Goal: Information Seeking & Learning: Learn about a topic

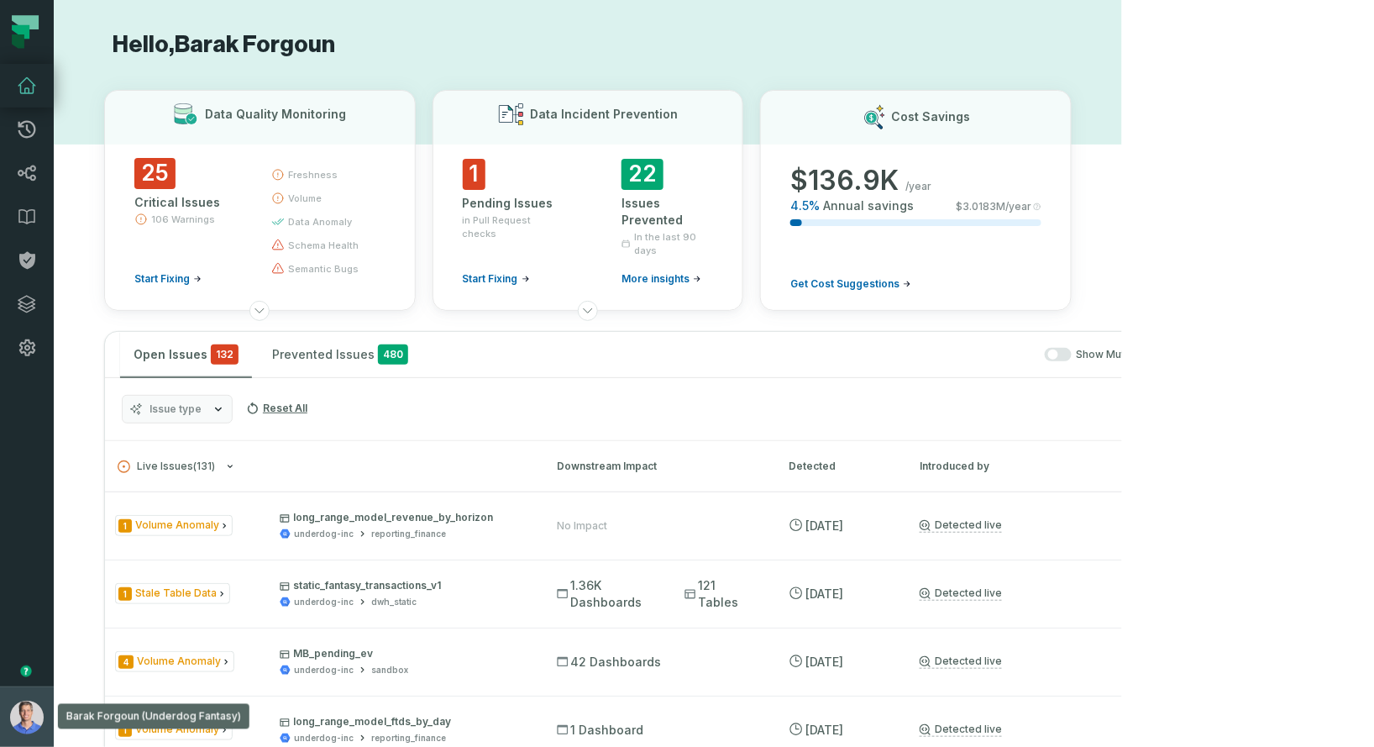
drag, startPoint x: 26, startPoint y: 705, endPoint x: 29, endPoint y: 690, distance: 15.5
click at [26, 704] on img "button" at bounding box center [27, 717] width 34 height 34
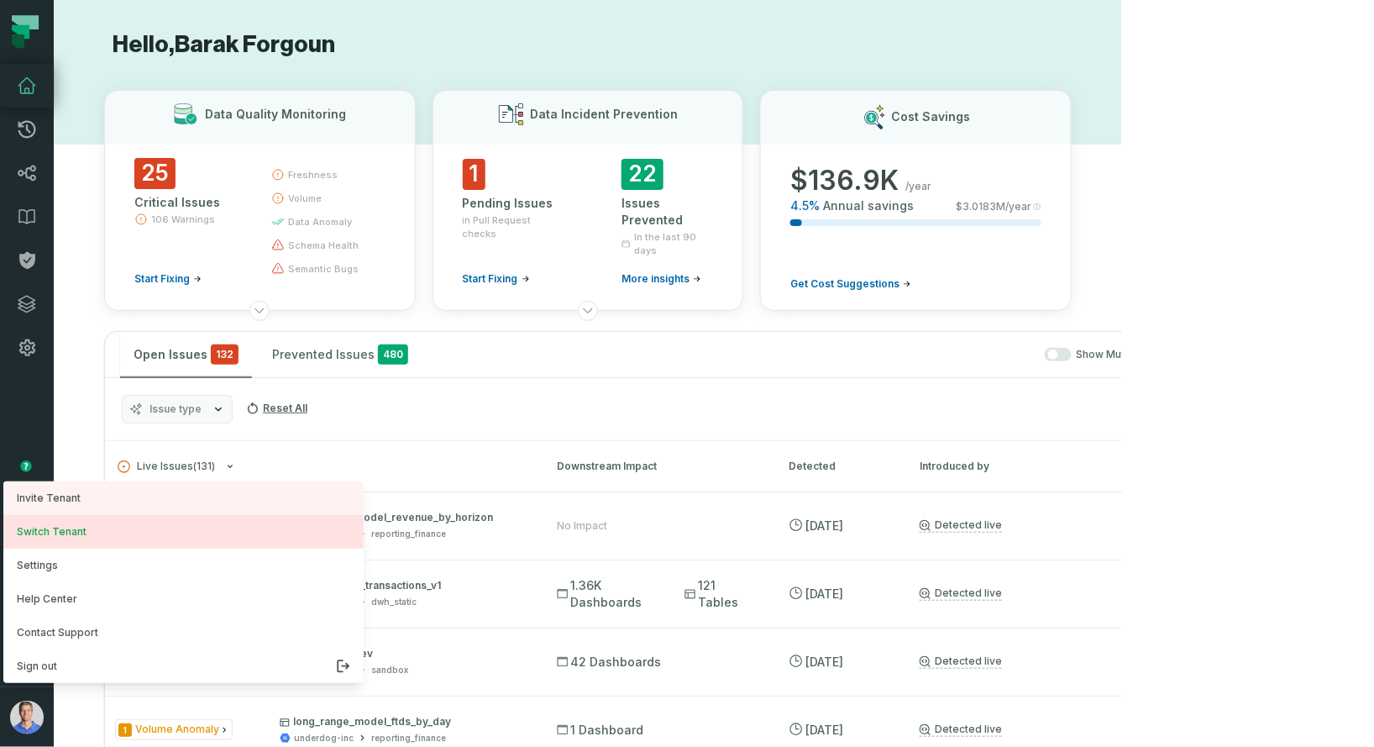
click at [47, 533] on button "Switch Tenant" at bounding box center [183, 532] width 360 height 34
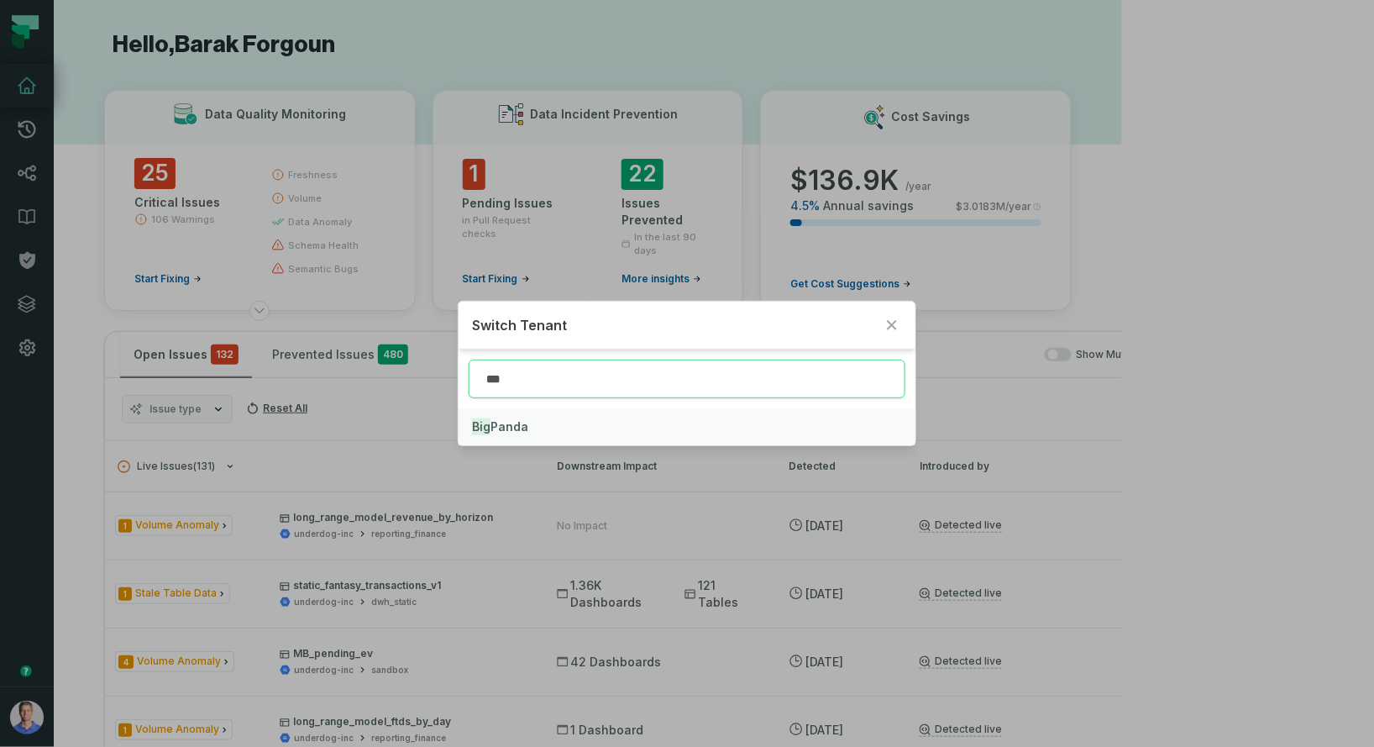
type input "***"
click at [498, 421] on span "Big Panda" at bounding box center [500, 426] width 56 height 14
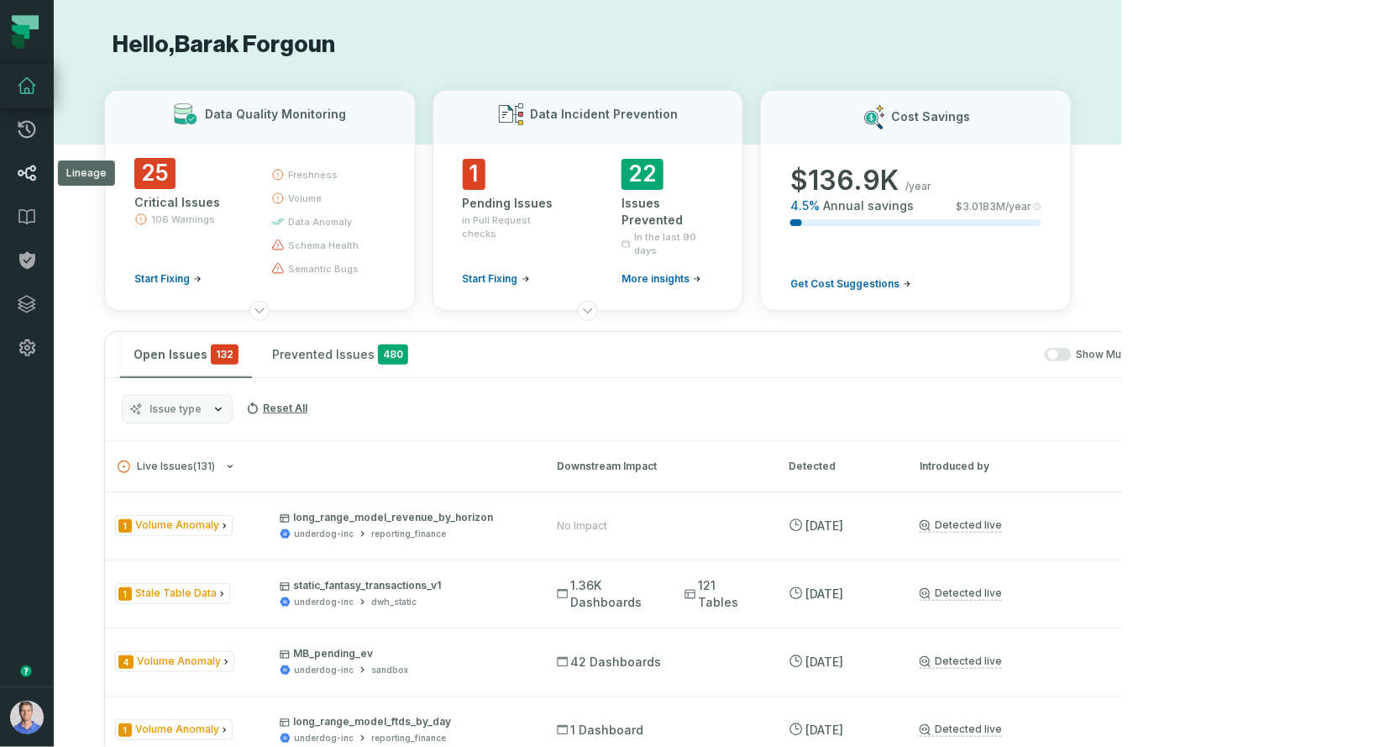
click at [38, 161] on link "Lineage" at bounding box center [27, 173] width 54 height 44
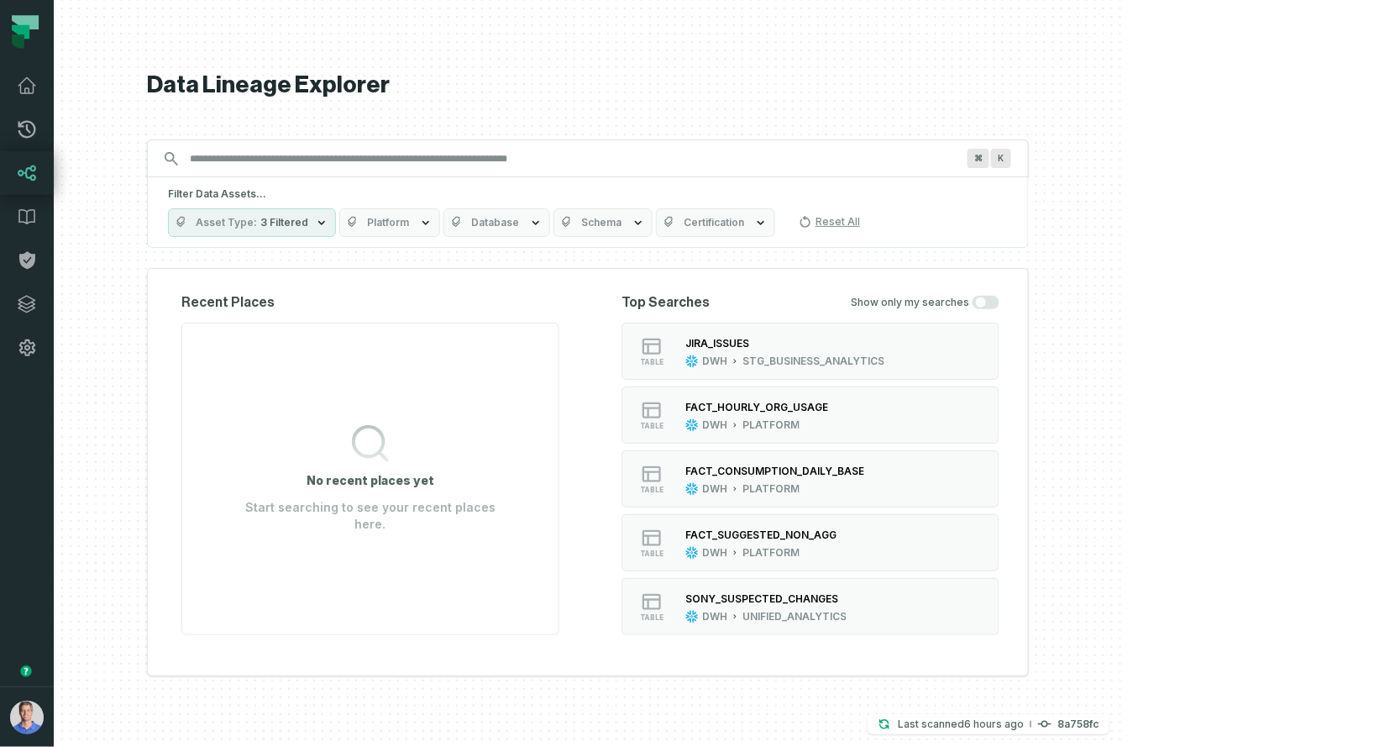
click at [553, 162] on input "Discovery Provider cmdk menu" at bounding box center [573, 158] width 786 height 27
type input "*"
click at [800, 486] on div "PLATFORM" at bounding box center [770, 488] width 57 height 13
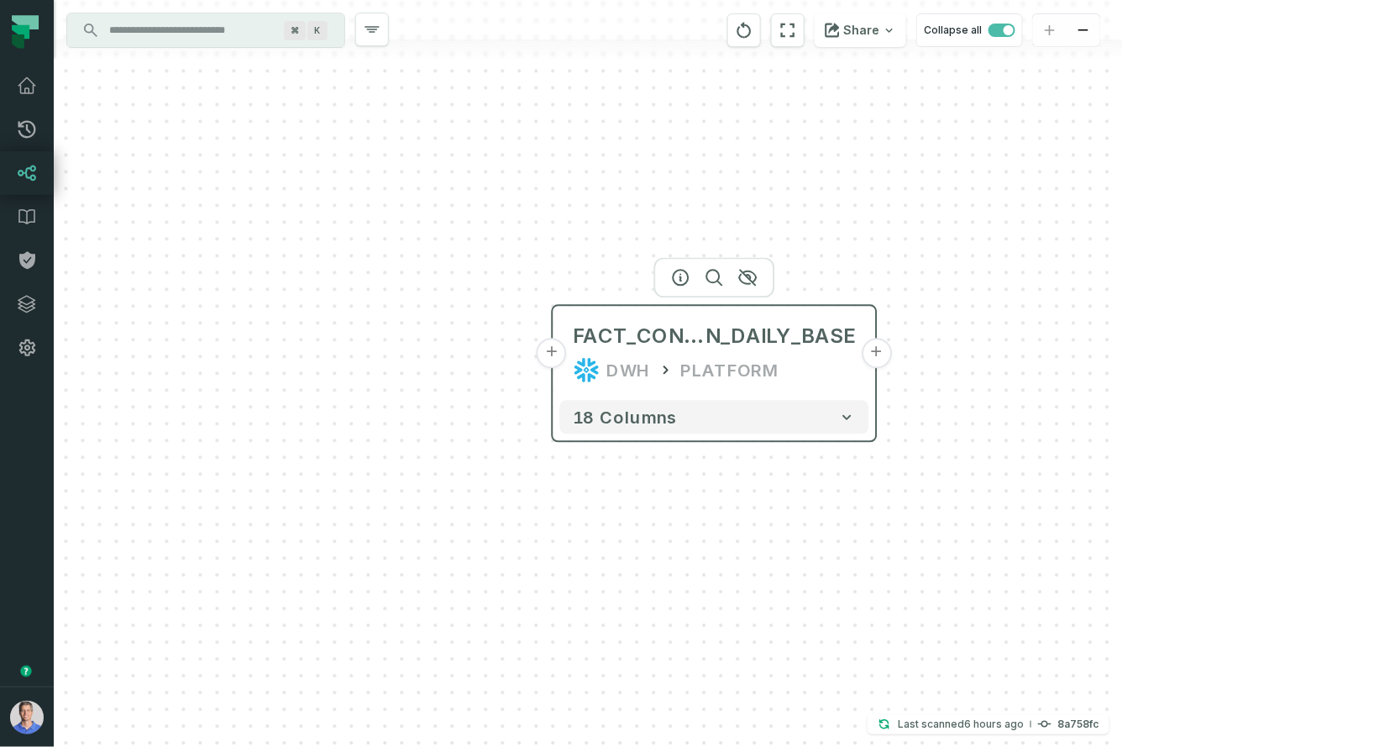
click at [872, 354] on button "+" at bounding box center [877, 353] width 30 height 30
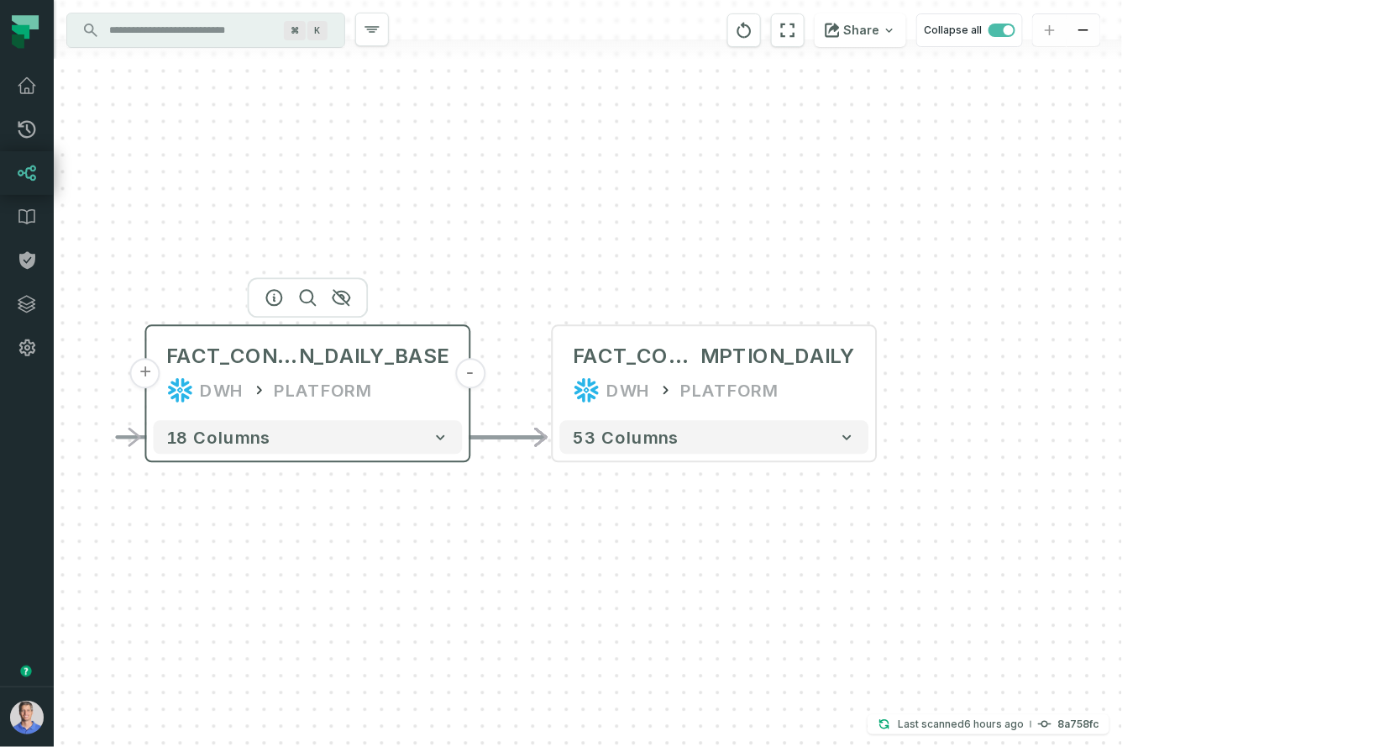
click at [150, 380] on button "+" at bounding box center [145, 374] width 30 height 30
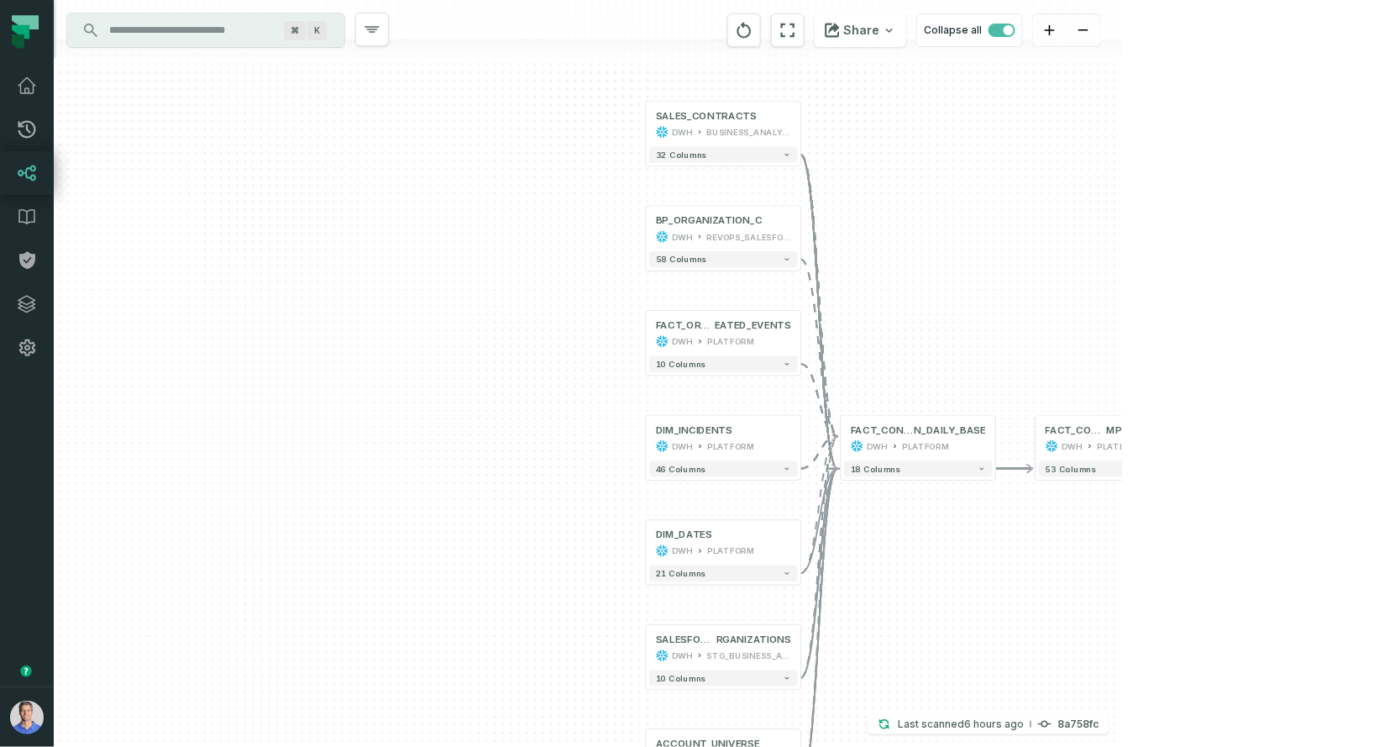
drag, startPoint x: 501, startPoint y: 322, endPoint x: 272, endPoint y: 328, distance: 228.5
click at [272, 329] on div "... SALES_CONTRACTS DWH BUSINESS_ANALYTICS ... 32 columns ... BP_ORGANIZATION_C…" at bounding box center [588, 373] width 1068 height 747
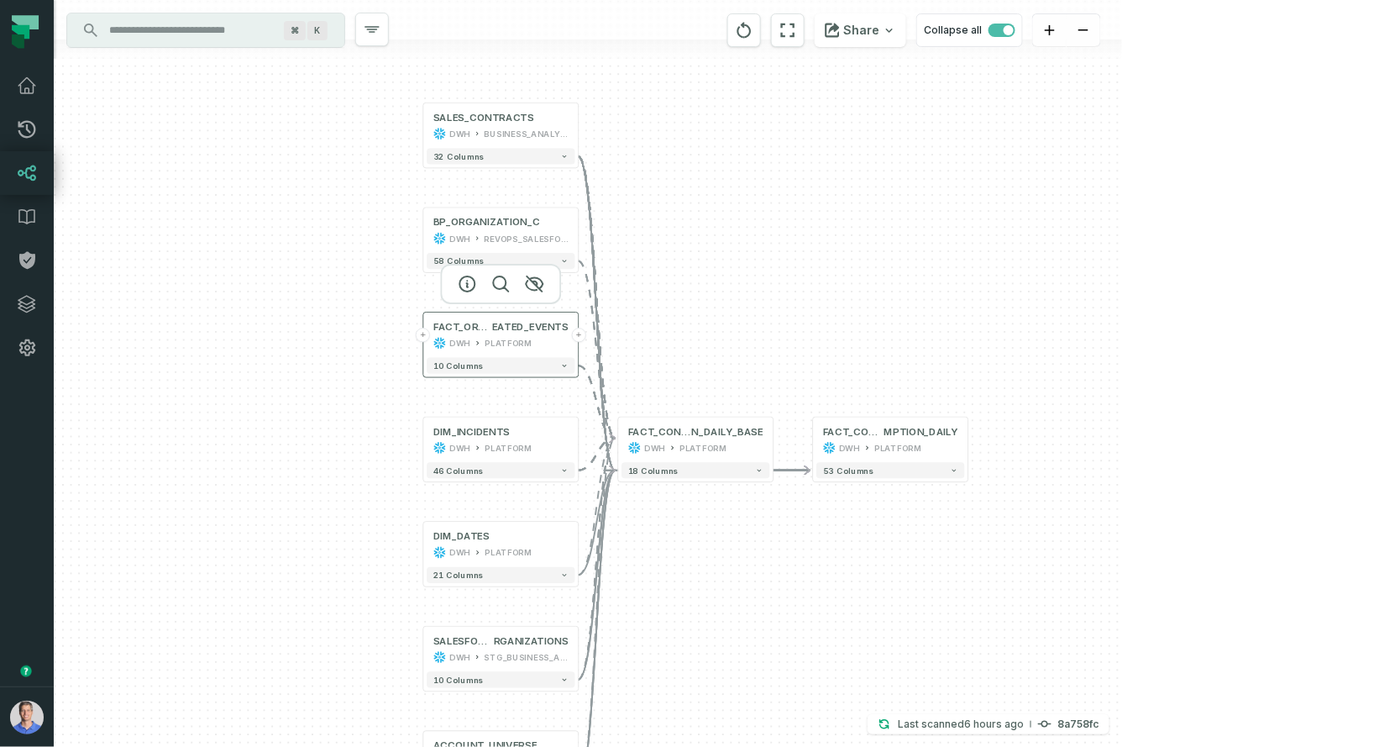
click at [425, 338] on button "+" at bounding box center [423, 335] width 14 height 14
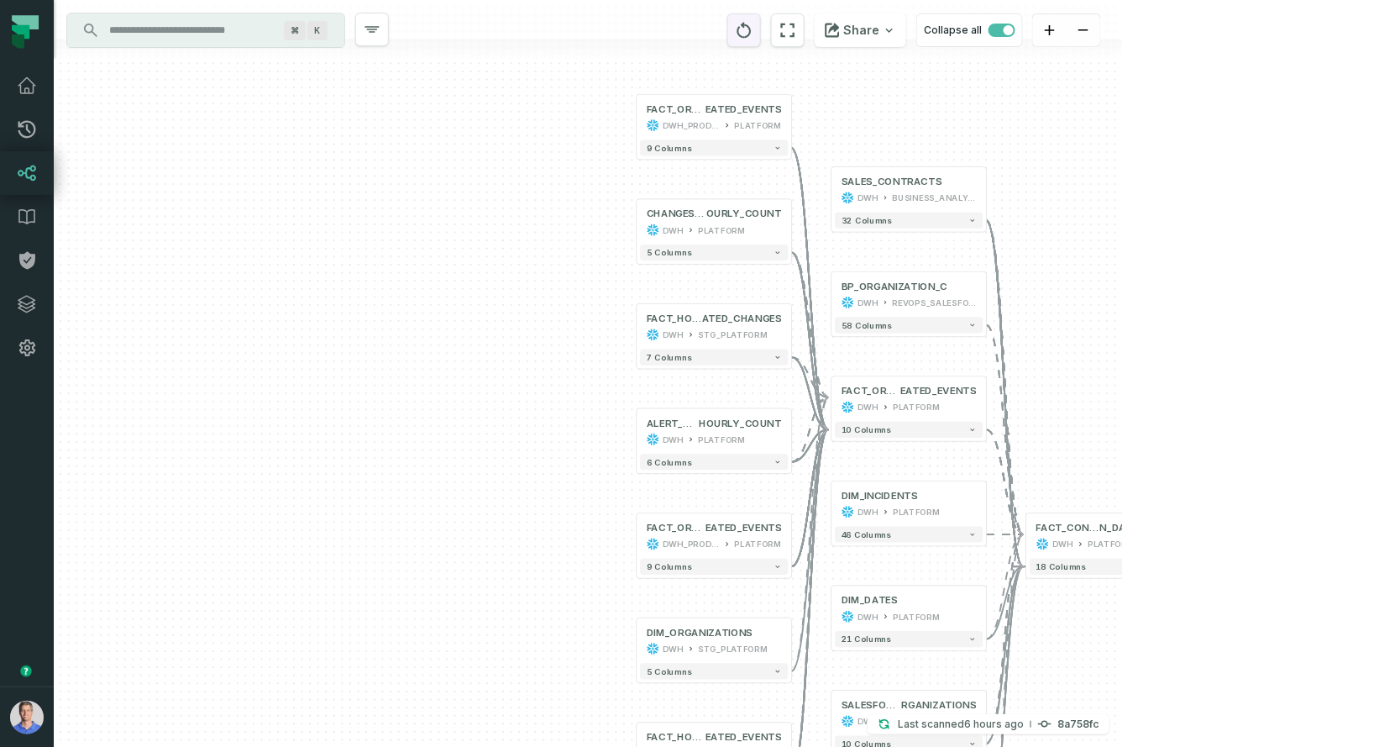
click at [752, 31] on icon "reset" at bounding box center [744, 30] width 14 height 16
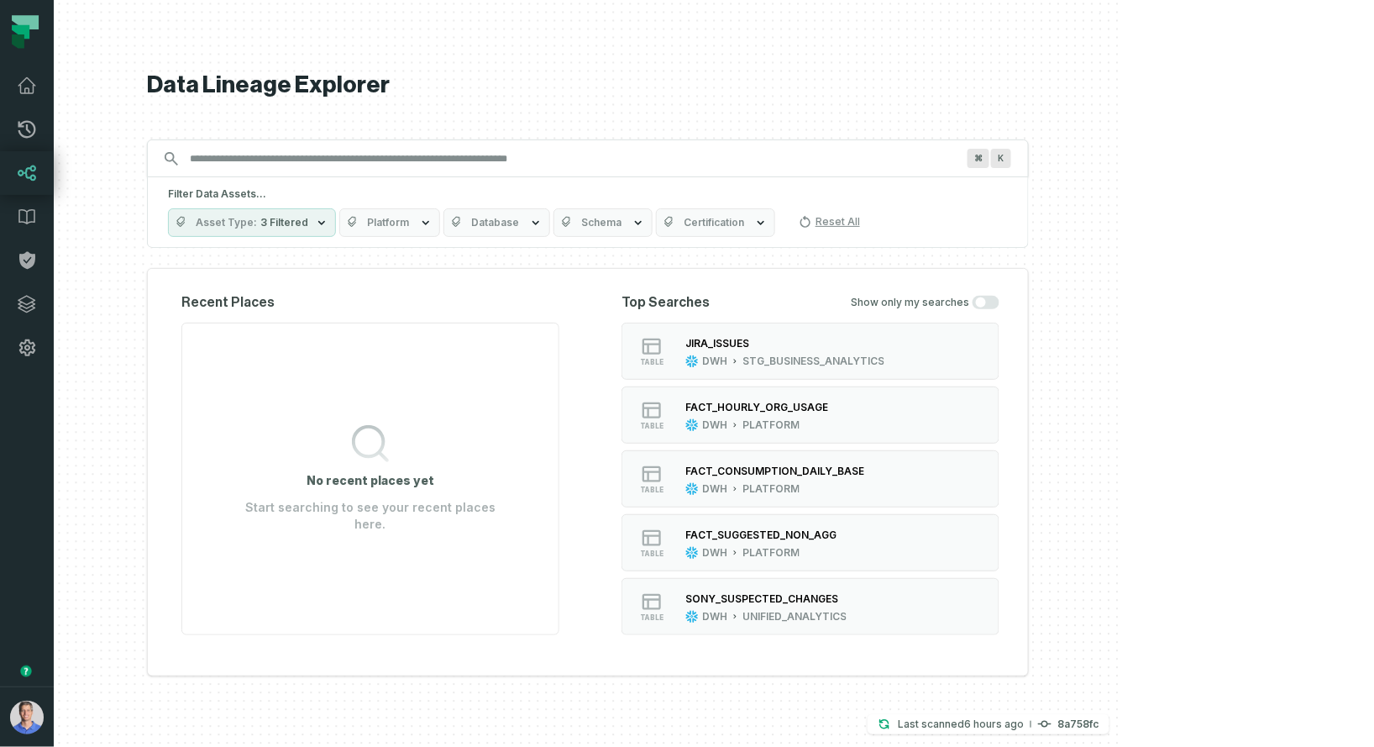
click at [409, 222] on span "Platform" at bounding box center [388, 222] width 42 height 13
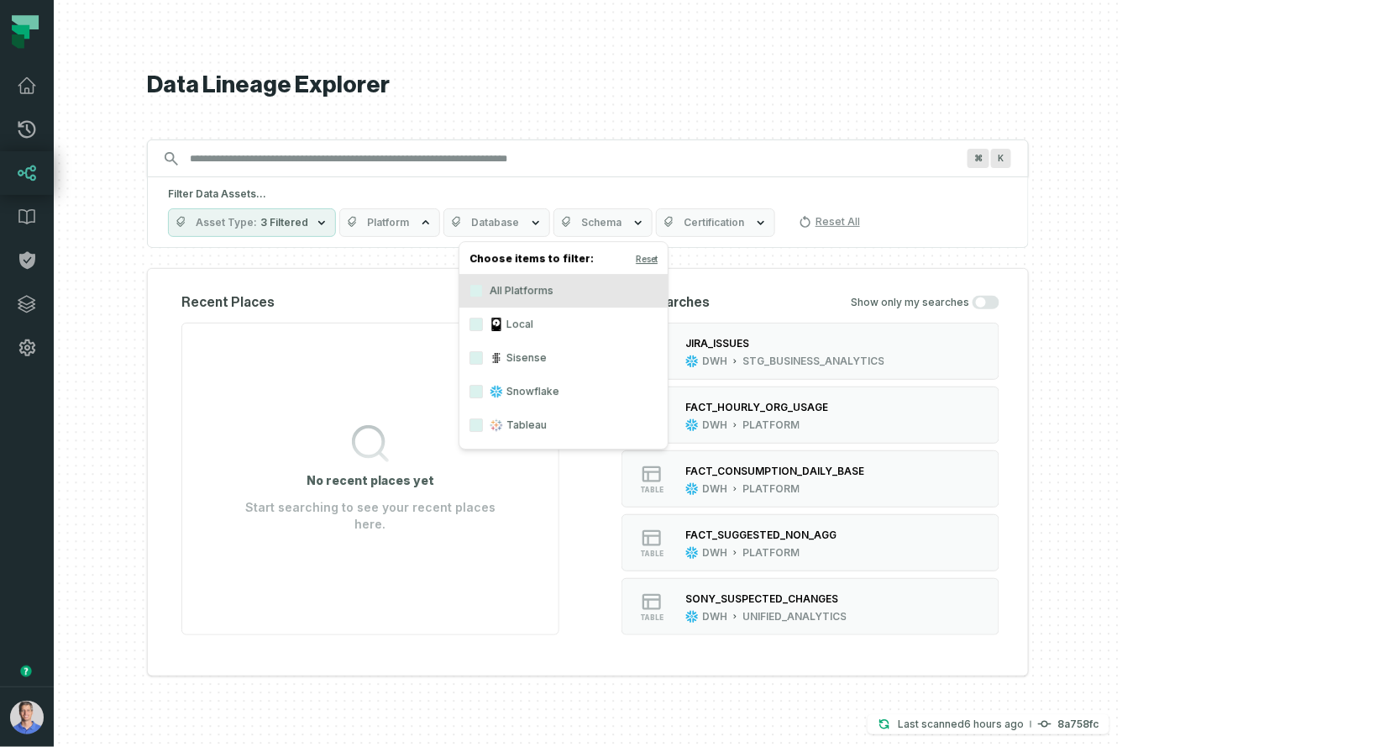
click at [352, 433] on section "No recent places yet Start searching to see your recent places here." at bounding box center [370, 479] width 378 height 312
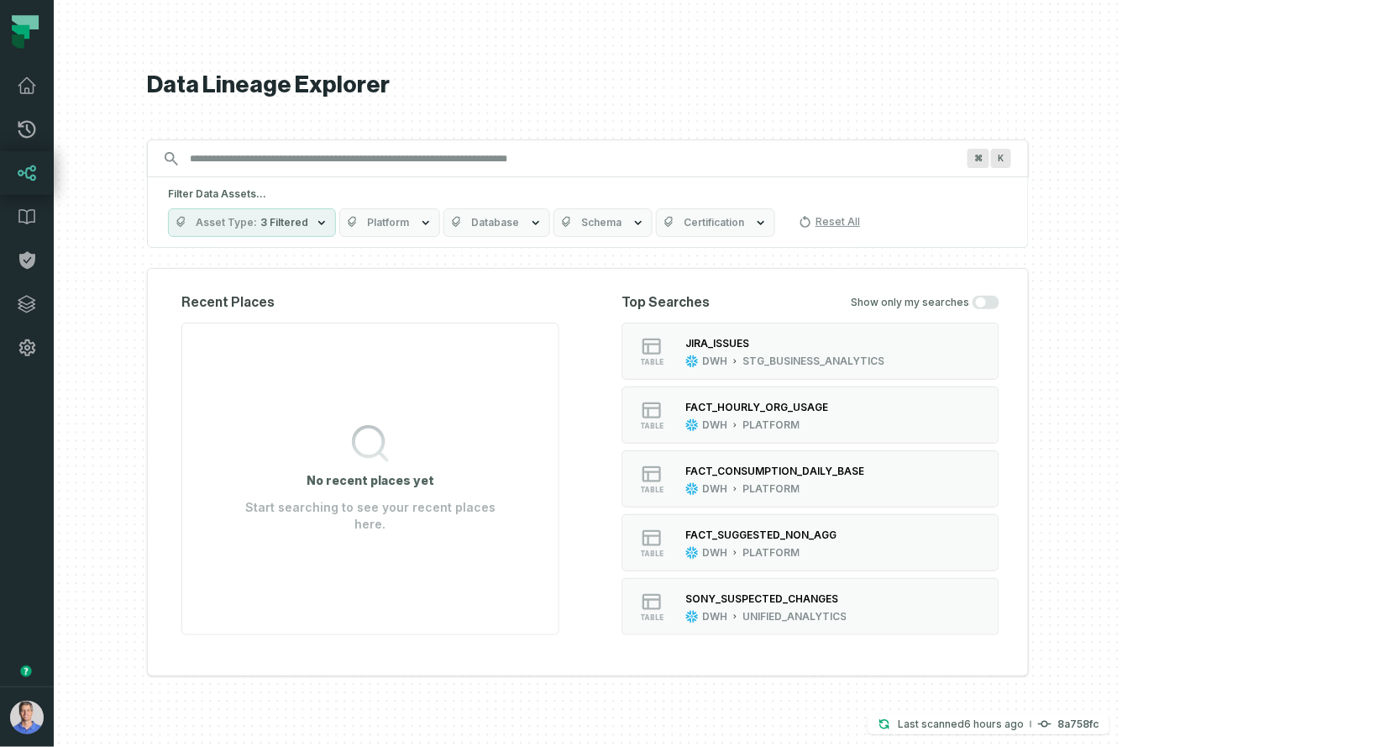
click at [409, 225] on span "Platform" at bounding box center [388, 222] width 42 height 13
click at [328, 328] on section "No recent places yet Start searching to see your recent places here." at bounding box center [370, 479] width 378 height 312
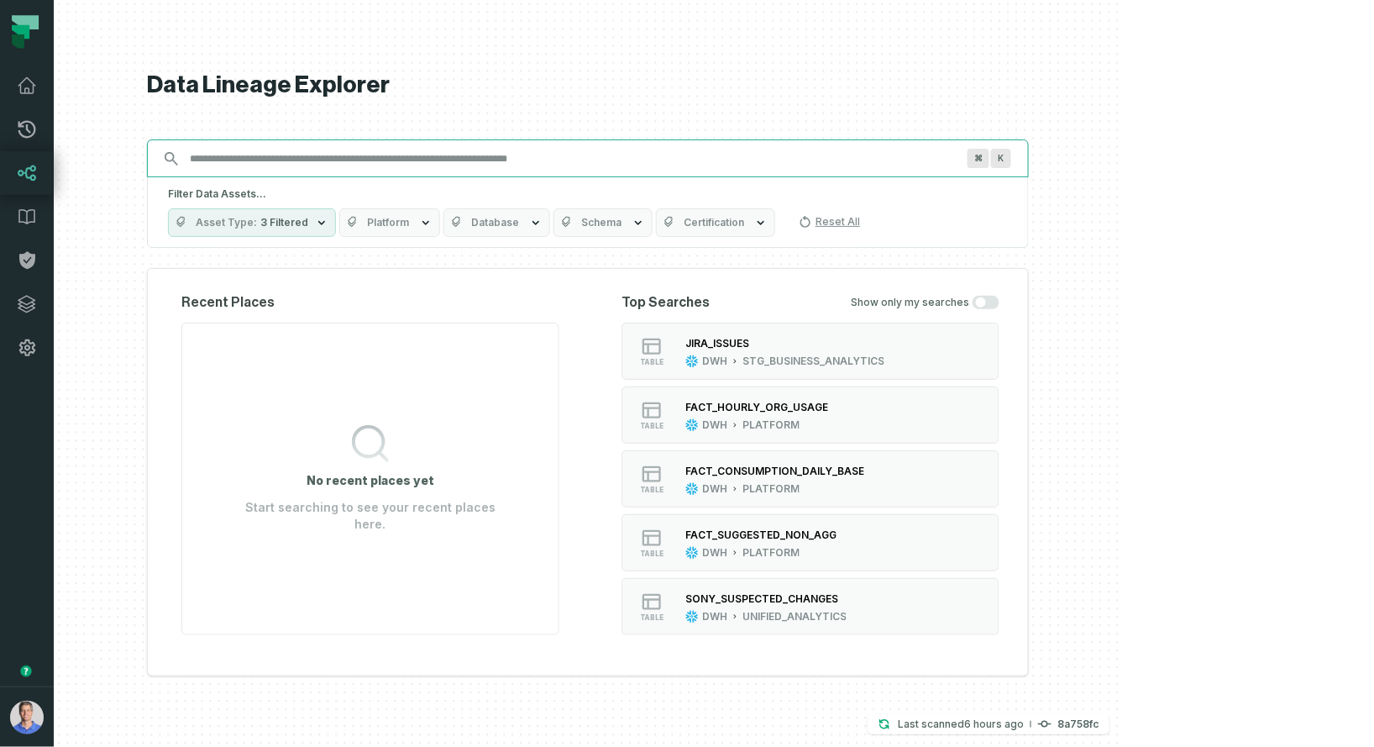
click at [605, 159] on input "Discovery Provider cmdk menu" at bounding box center [573, 158] width 786 height 27
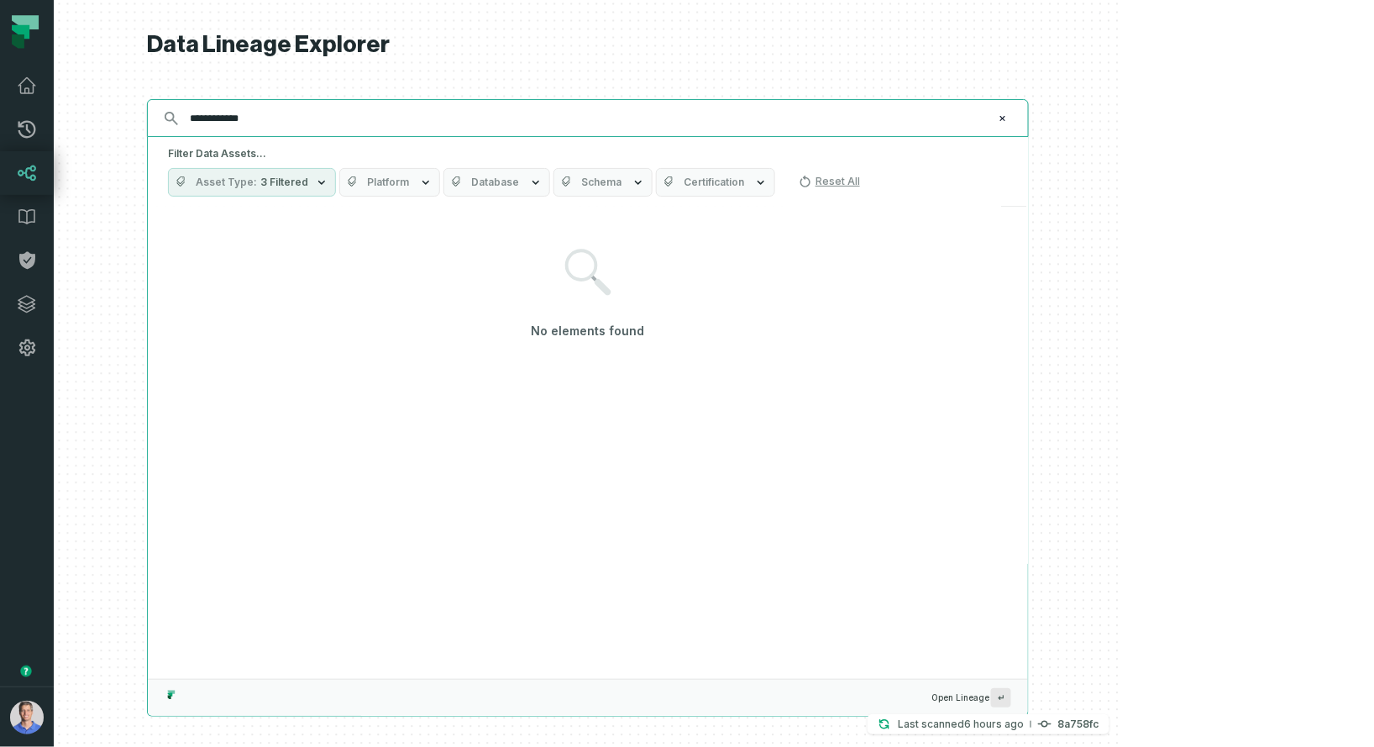
click at [348, 122] on input "**********" at bounding box center [586, 118] width 813 height 27
type input "**********"
click at [440, 191] on button "Platform" at bounding box center [389, 182] width 101 height 29
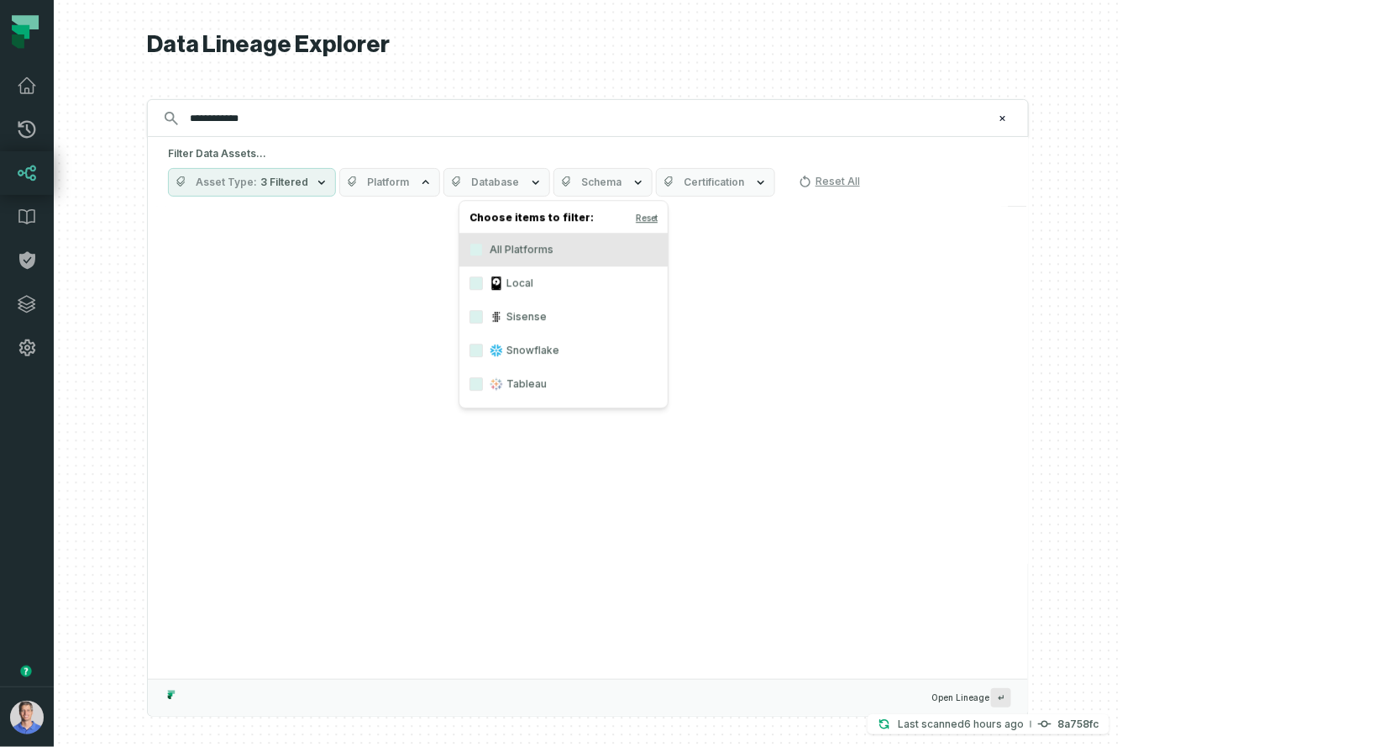
click at [336, 192] on button "Asset Type 3 Filtered" at bounding box center [252, 182] width 168 height 29
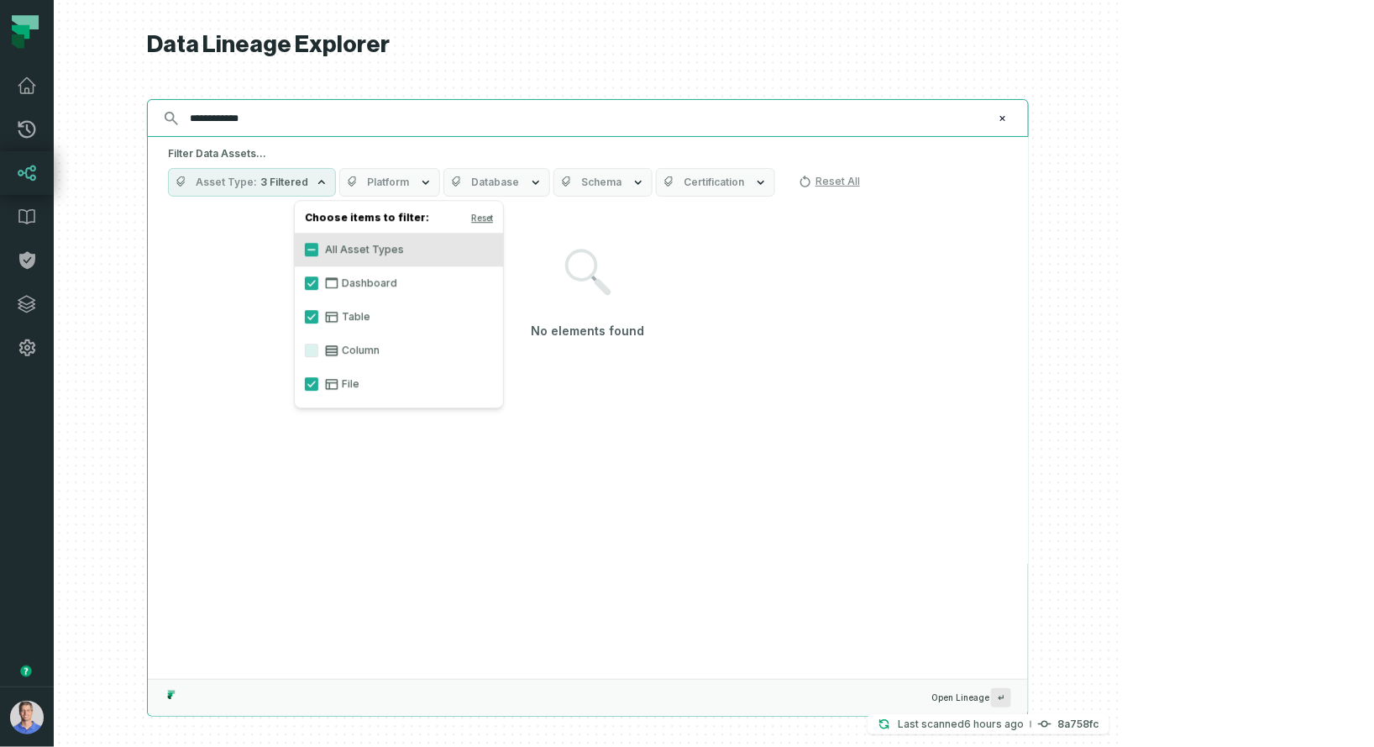
click at [347, 121] on input "**********" at bounding box center [586, 118] width 813 height 27
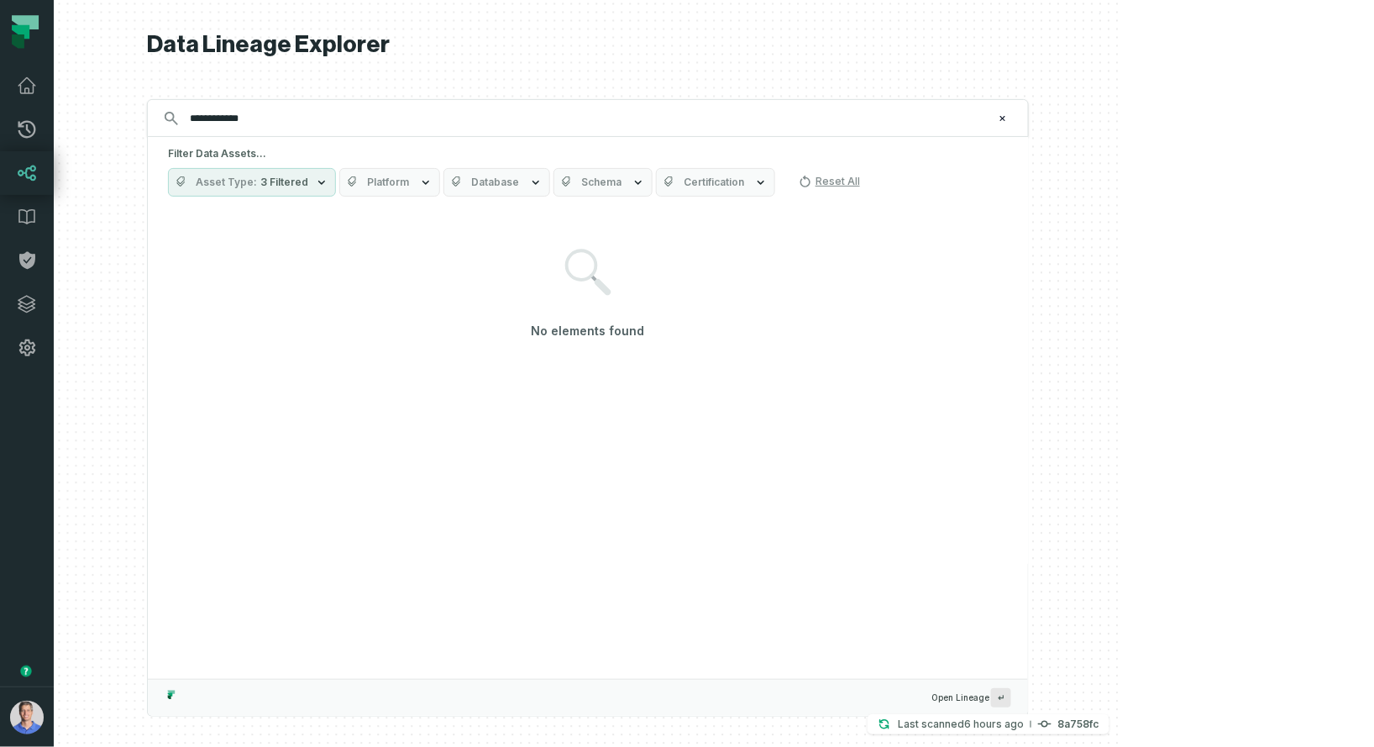
click at [519, 184] on span "Database" at bounding box center [495, 182] width 48 height 13
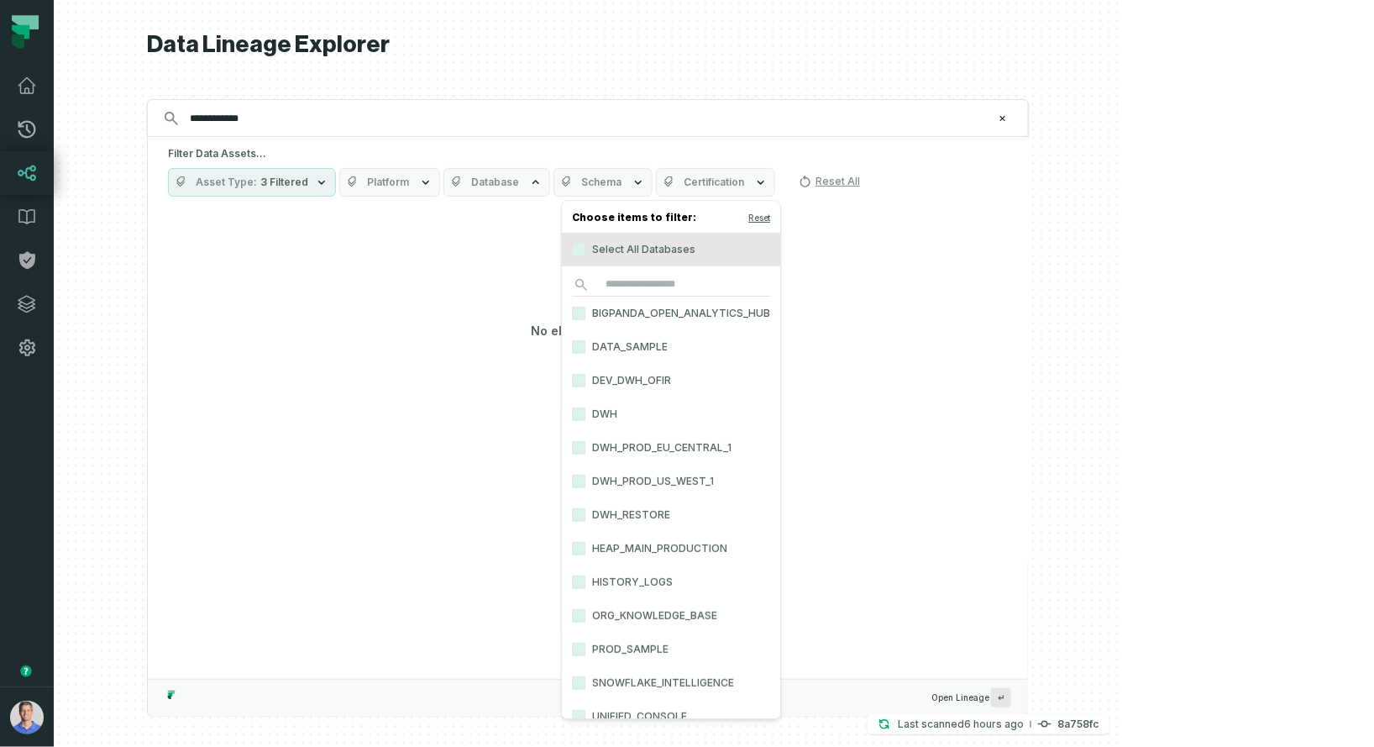
click at [621, 177] on span "Schema" at bounding box center [601, 182] width 40 height 13
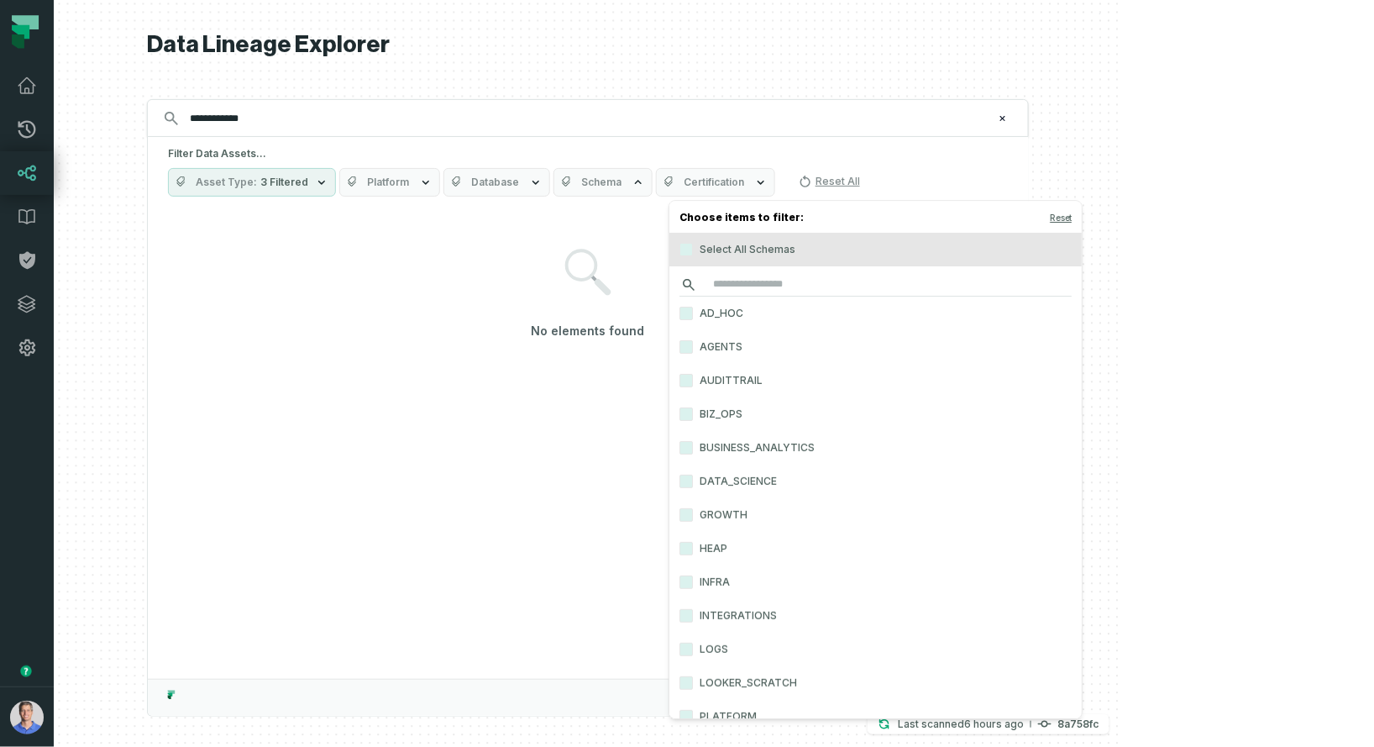
click at [720, 286] on input "search" at bounding box center [875, 285] width 392 height 24
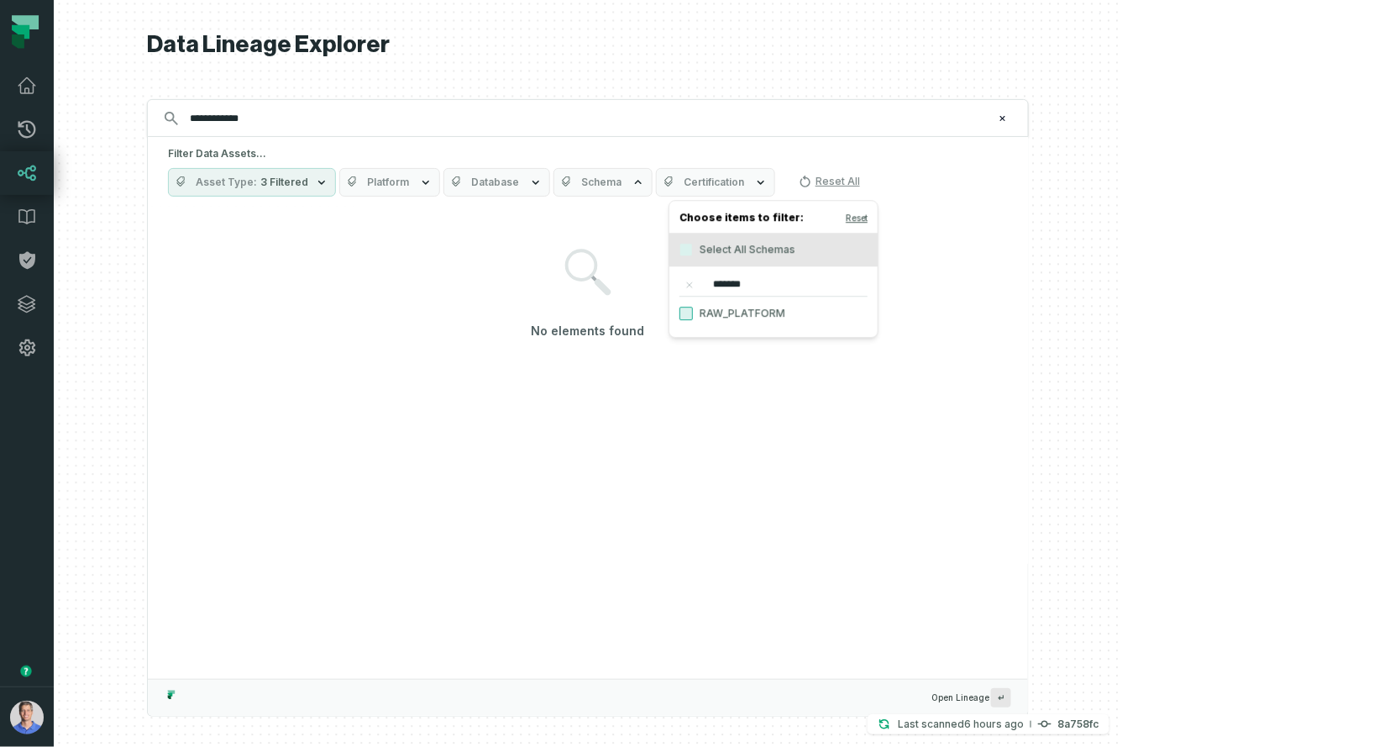
type input "*******"
click at [687, 310] on button "RAW_PLATFORM" at bounding box center [685, 313] width 13 height 13
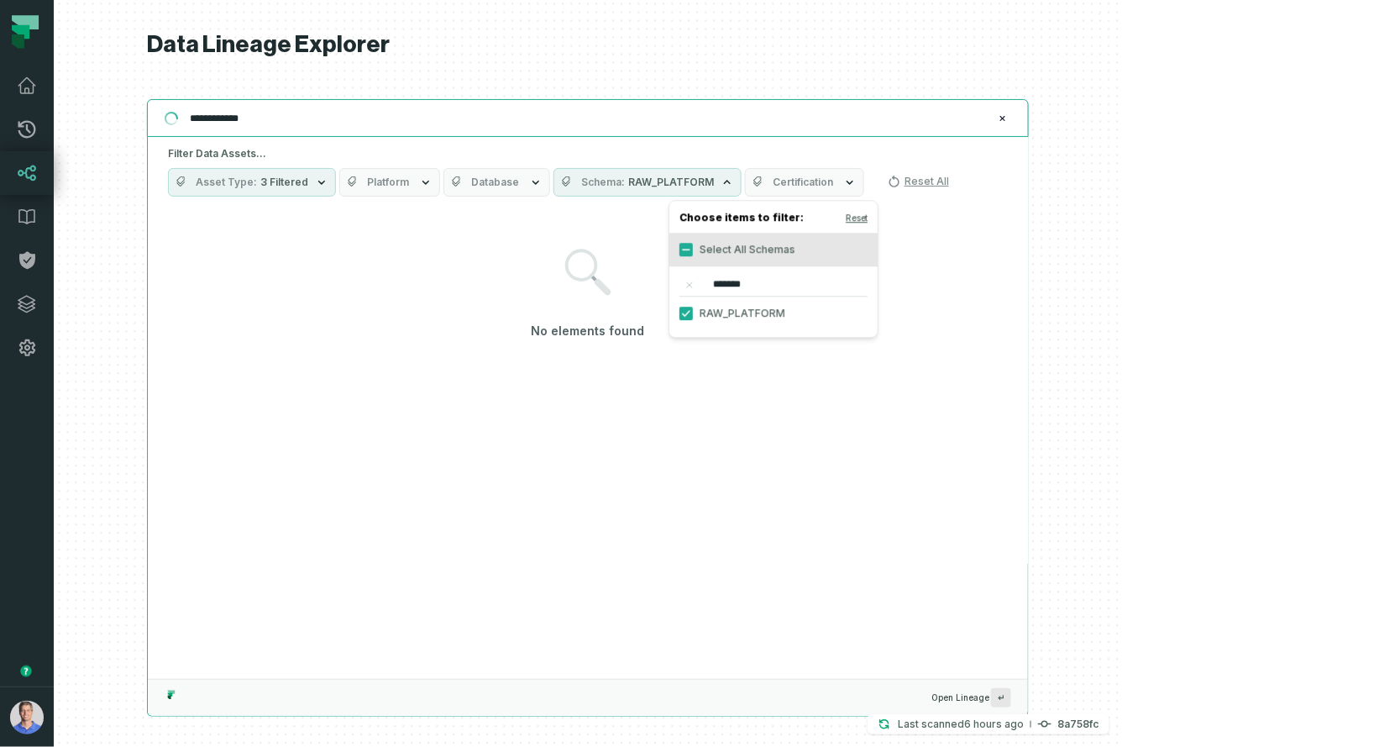
click at [360, 123] on input "**********" at bounding box center [586, 118] width 813 height 27
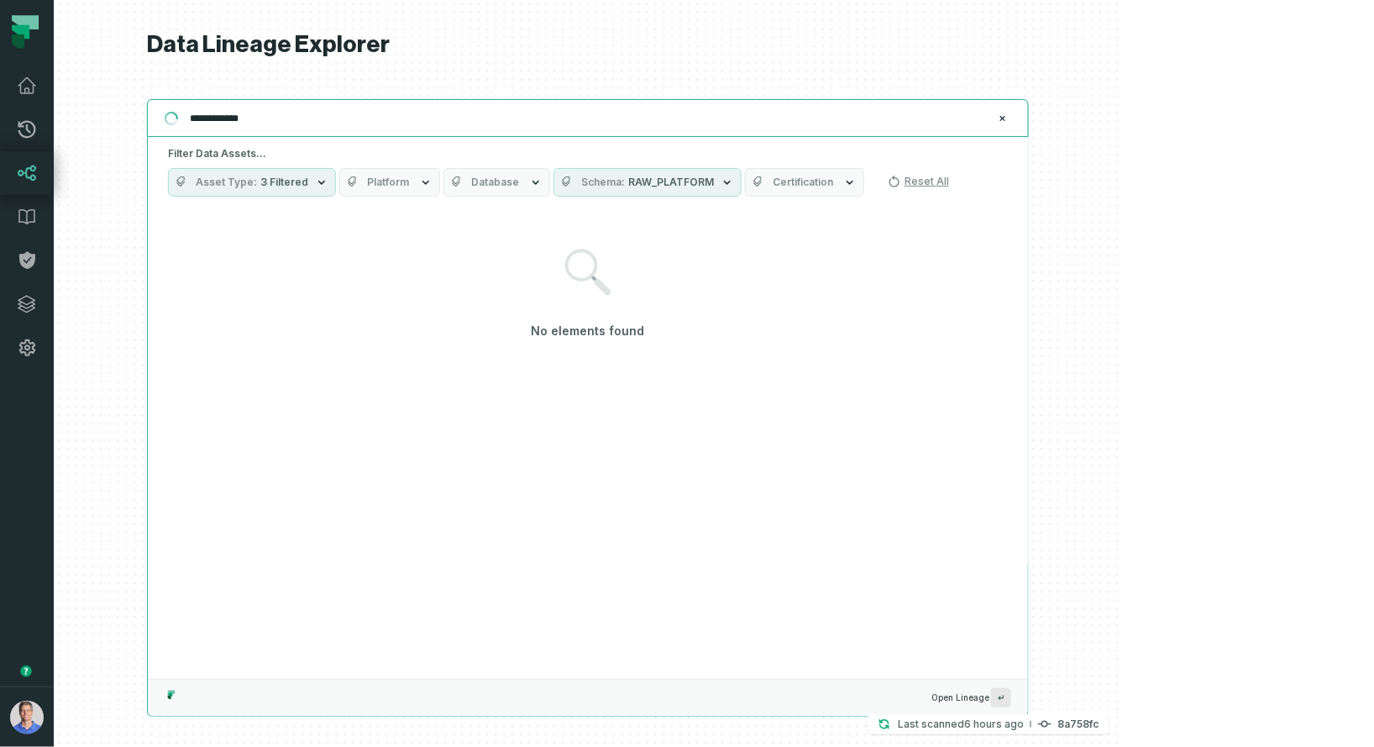
click at [360, 123] on input "**********" at bounding box center [586, 118] width 813 height 27
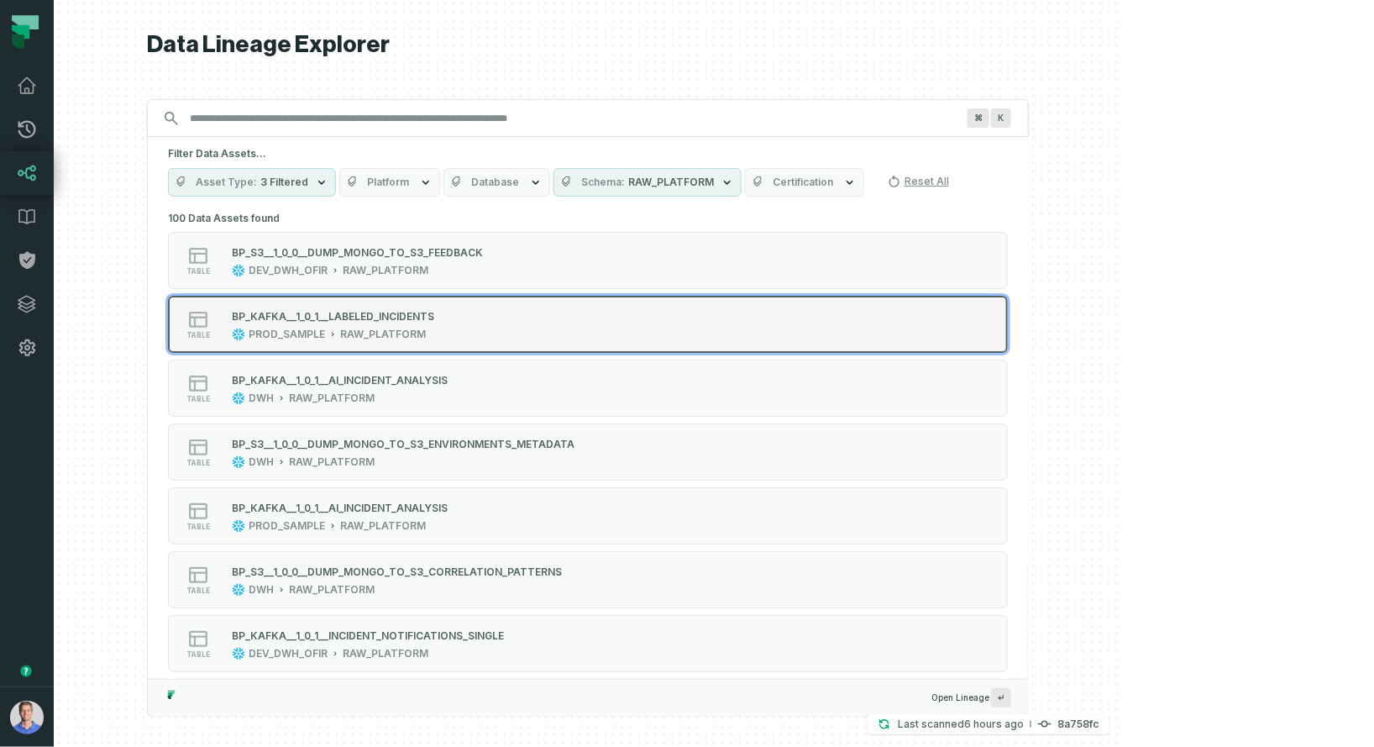
click at [434, 320] on div "BP_KAFKA__1_0_1__LABELED_INCIDENTS" at bounding box center [333, 316] width 202 height 13
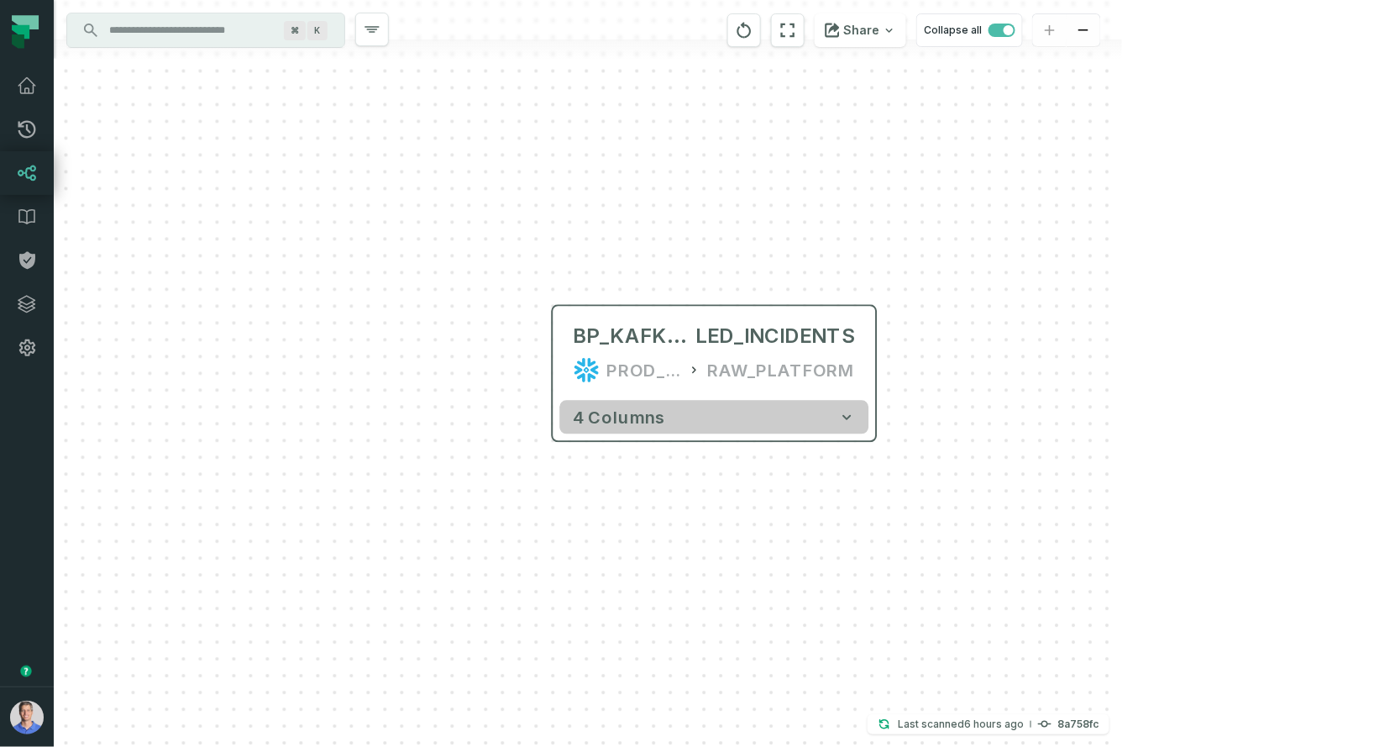
click at [847, 416] on icon "button" at bounding box center [847, 417] width 8 height 5
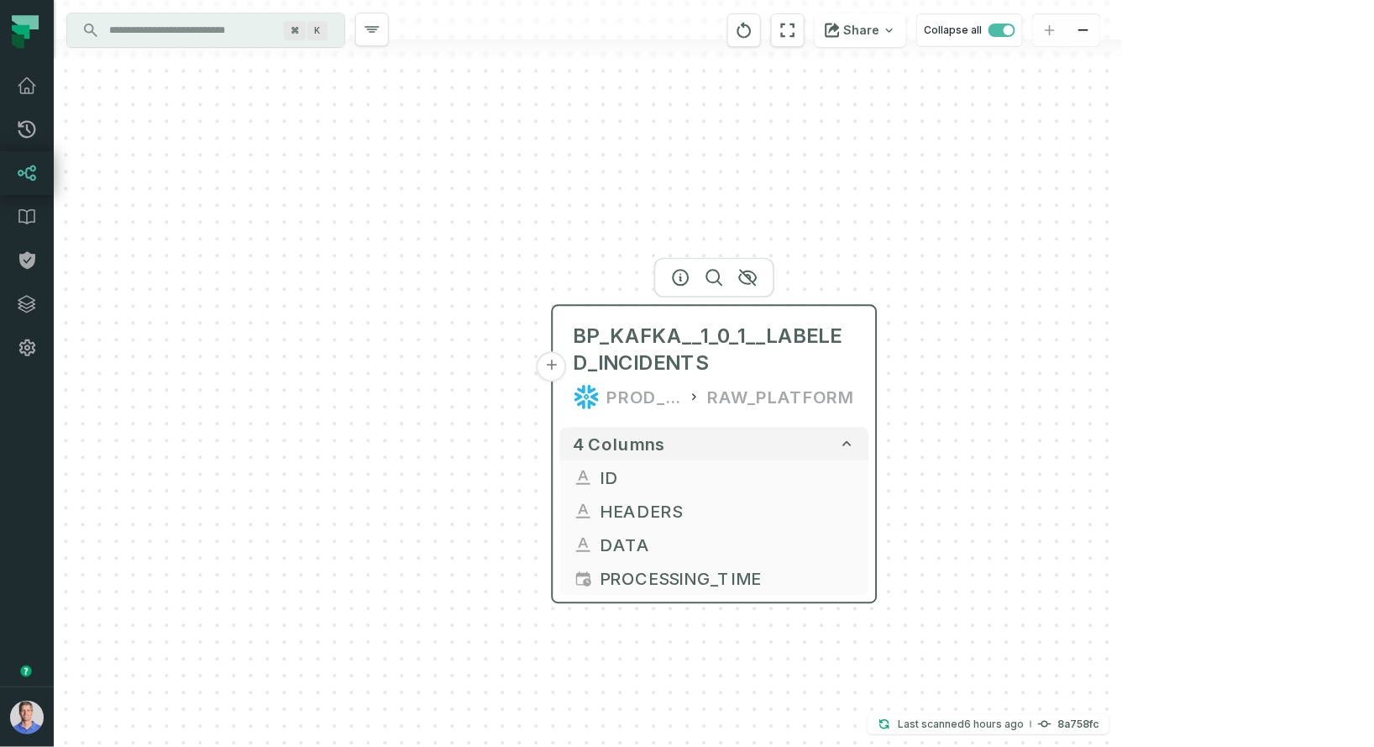
click at [553, 366] on button "+" at bounding box center [552, 367] width 30 height 30
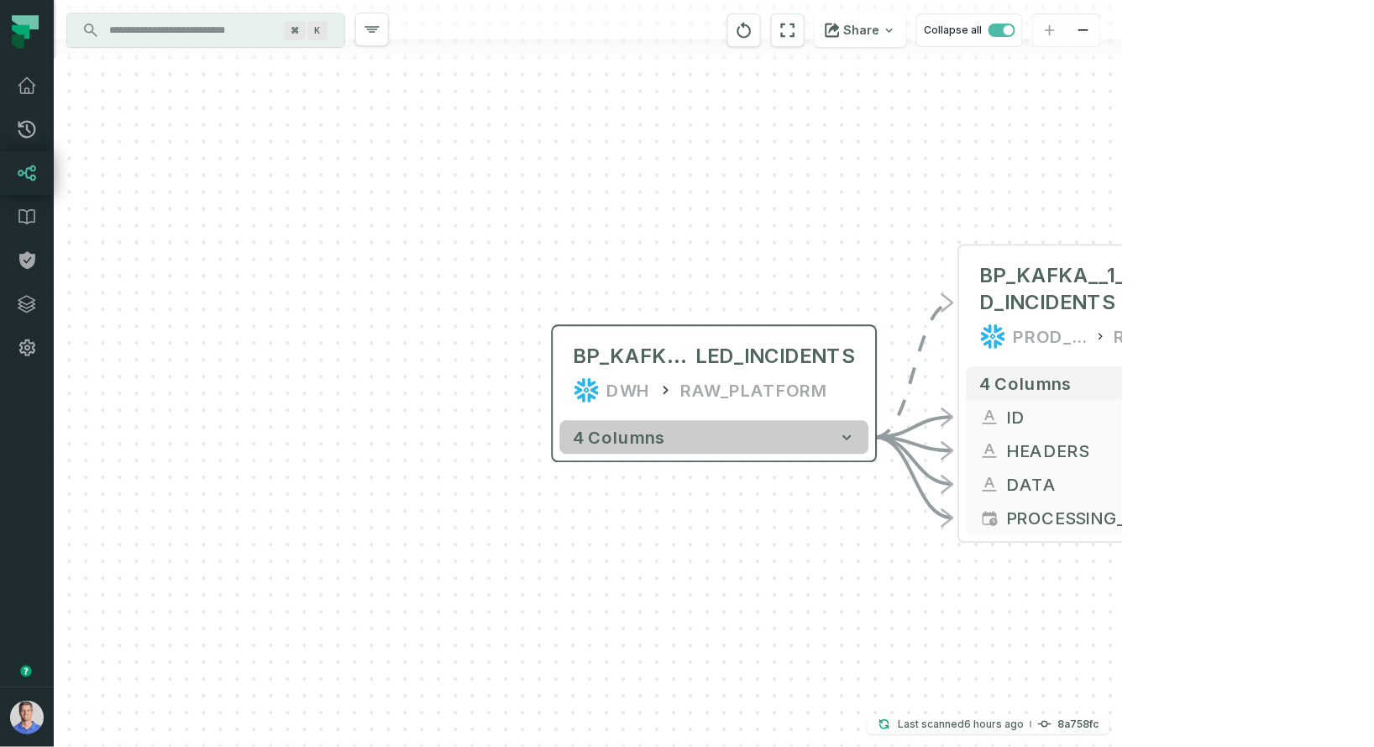
click at [846, 434] on icon "button" at bounding box center [847, 437] width 17 height 17
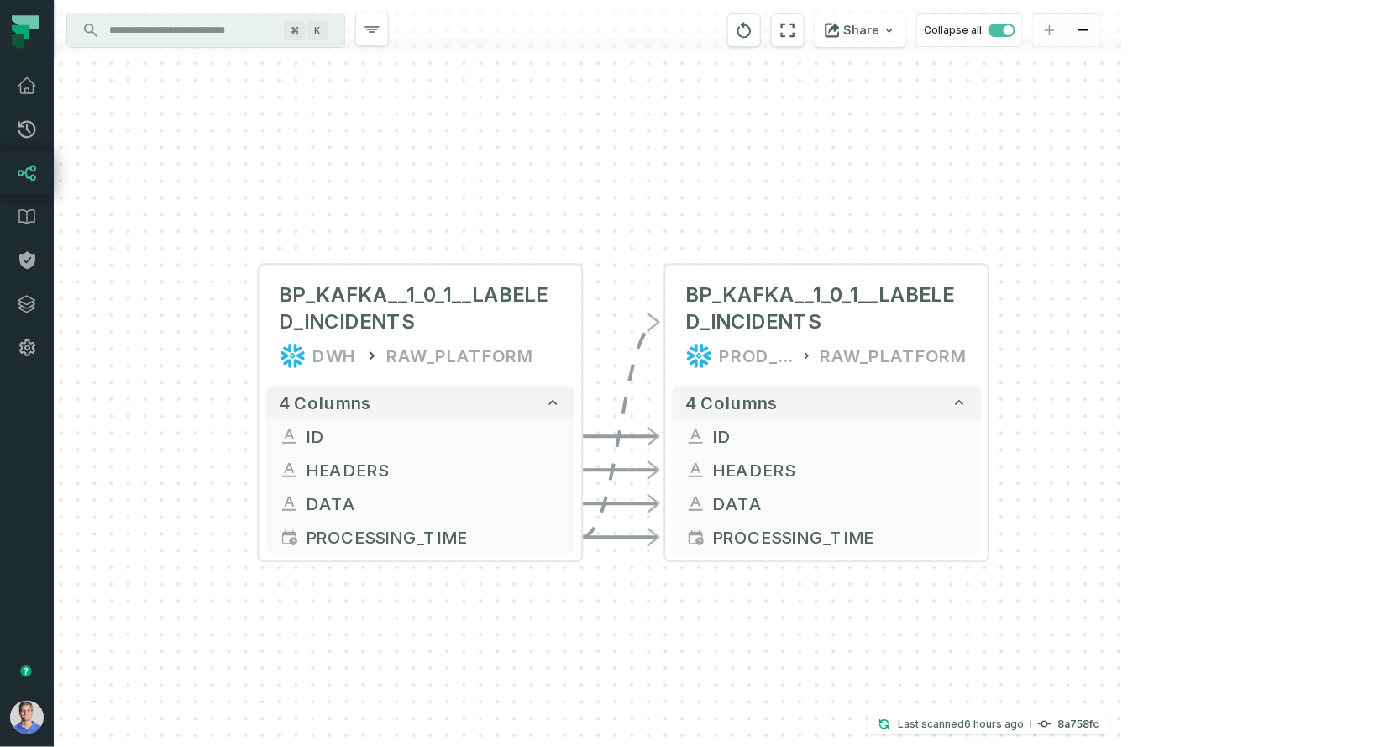
drag, startPoint x: 1010, startPoint y: 691, endPoint x: 717, endPoint y: 630, distance: 299.5
click at [717, 630] on div "BP_KAFKA__1_0_1__LABELED_INCIDENTS DWH RAW_PLATFORM + 4 columns ID + HEADERS + …" at bounding box center [588, 373] width 1068 height 747
click at [788, 235] on icon "button" at bounding box center [794, 237] width 20 height 20
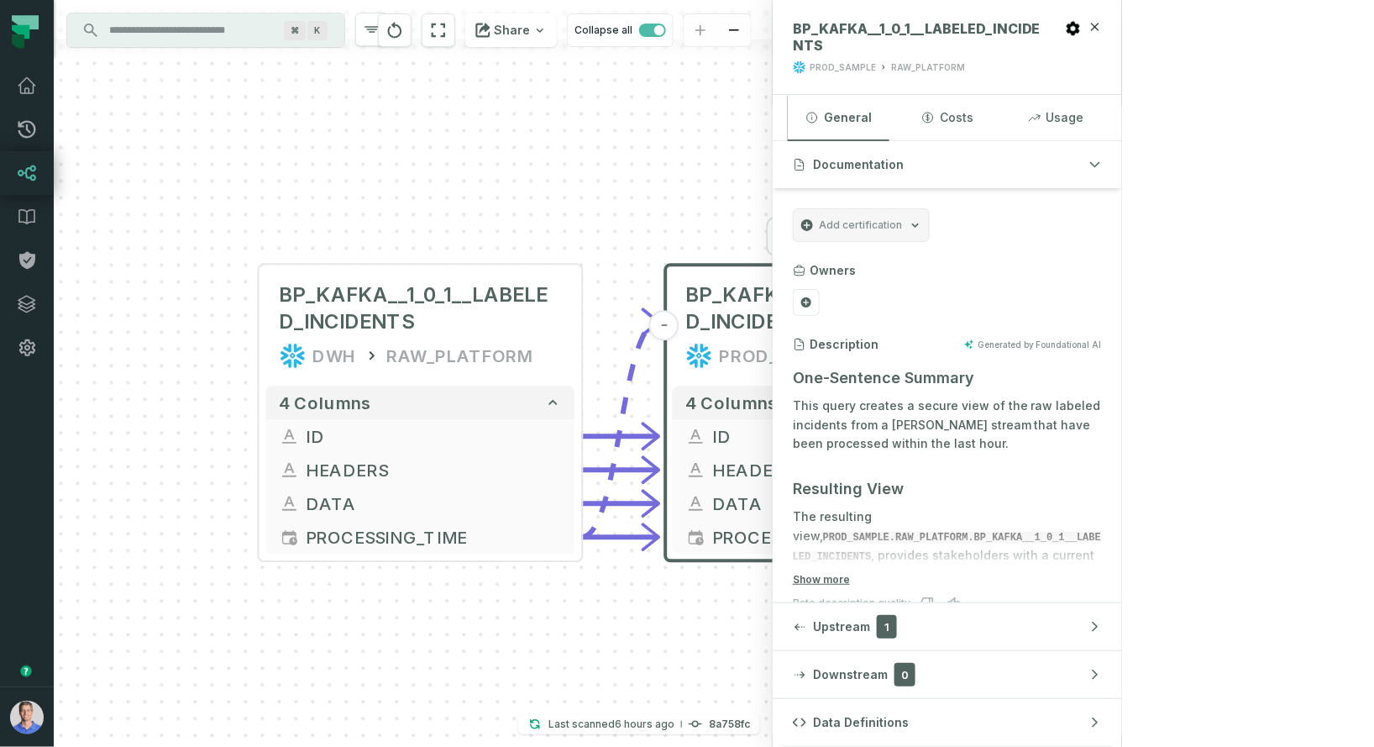
click at [876, 67] on div "PROD_SAMPLE" at bounding box center [843, 67] width 66 height 13
click at [522, 220] on div "BP_KAFKA__1_0_1__LABELED_INCIDENTS DWH RAW_PLATFORM + 4 columns ID + HEADERS + …" at bounding box center [413, 373] width 719 height 747
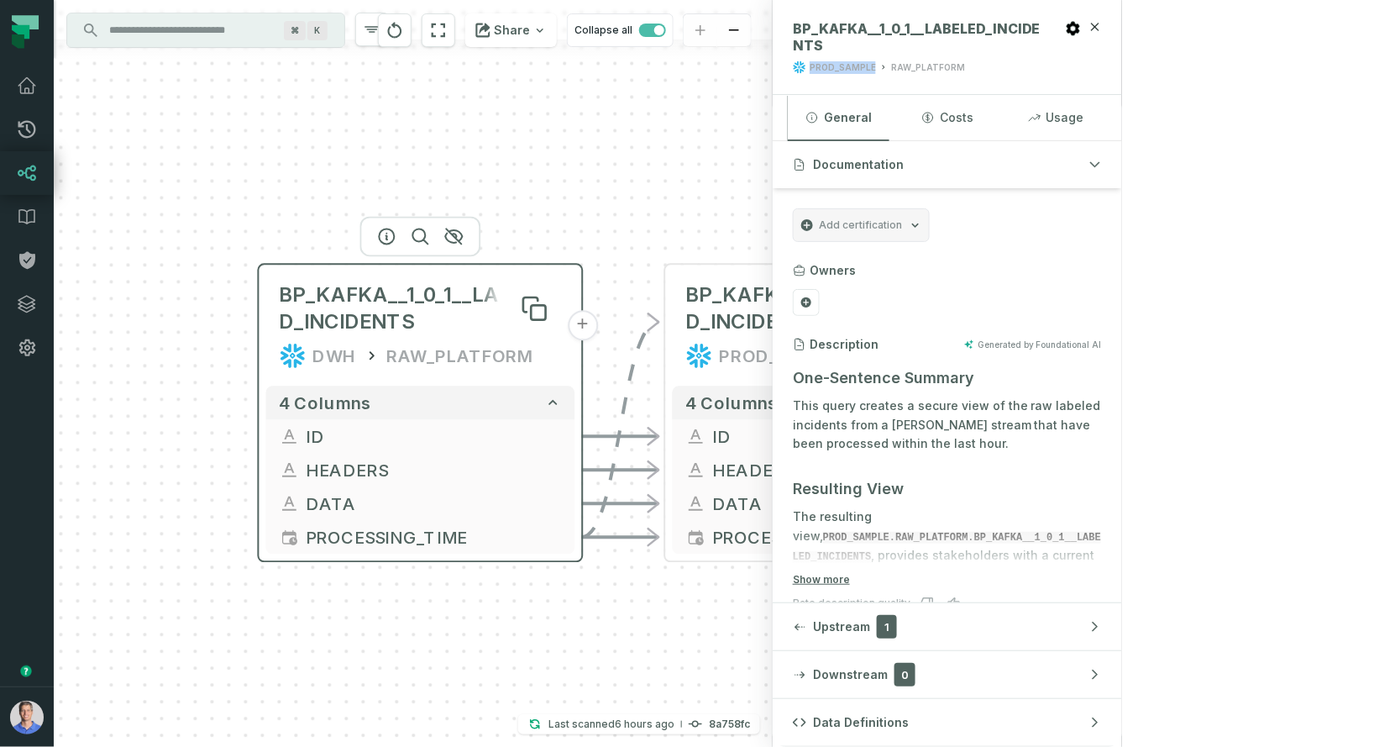
click at [321, 309] on span "BP_KAFKA__1_0_1__LABELED_INCIDENTS" at bounding box center [421, 309] width 282 height 54
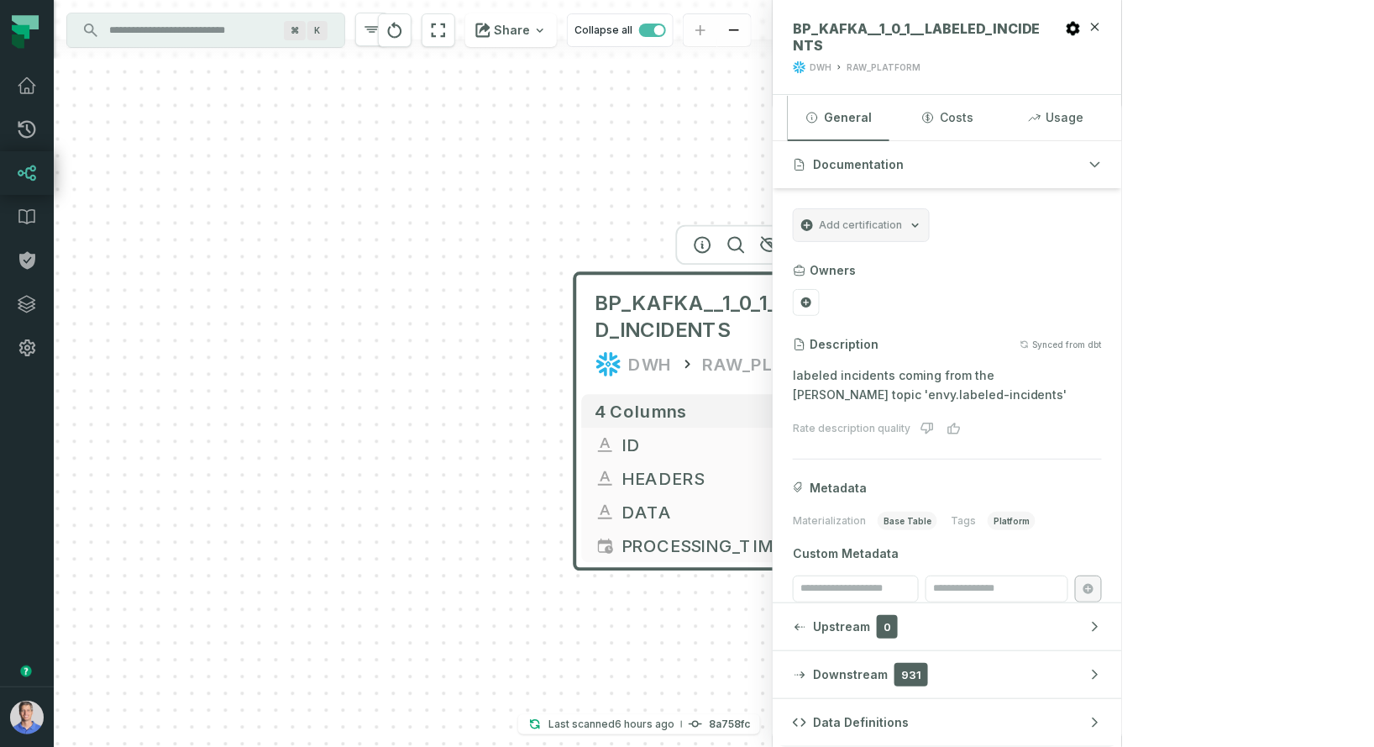
drag, startPoint x: 101, startPoint y: 311, endPoint x: 455, endPoint y: 303, distance: 354.5
click at [455, 303] on div "BP_KAFKA__1_0_1__LABELED_INCIDENTS DWH RAW_PLATFORM + 4 columns ID + HEADERS + …" at bounding box center [413, 373] width 719 height 747
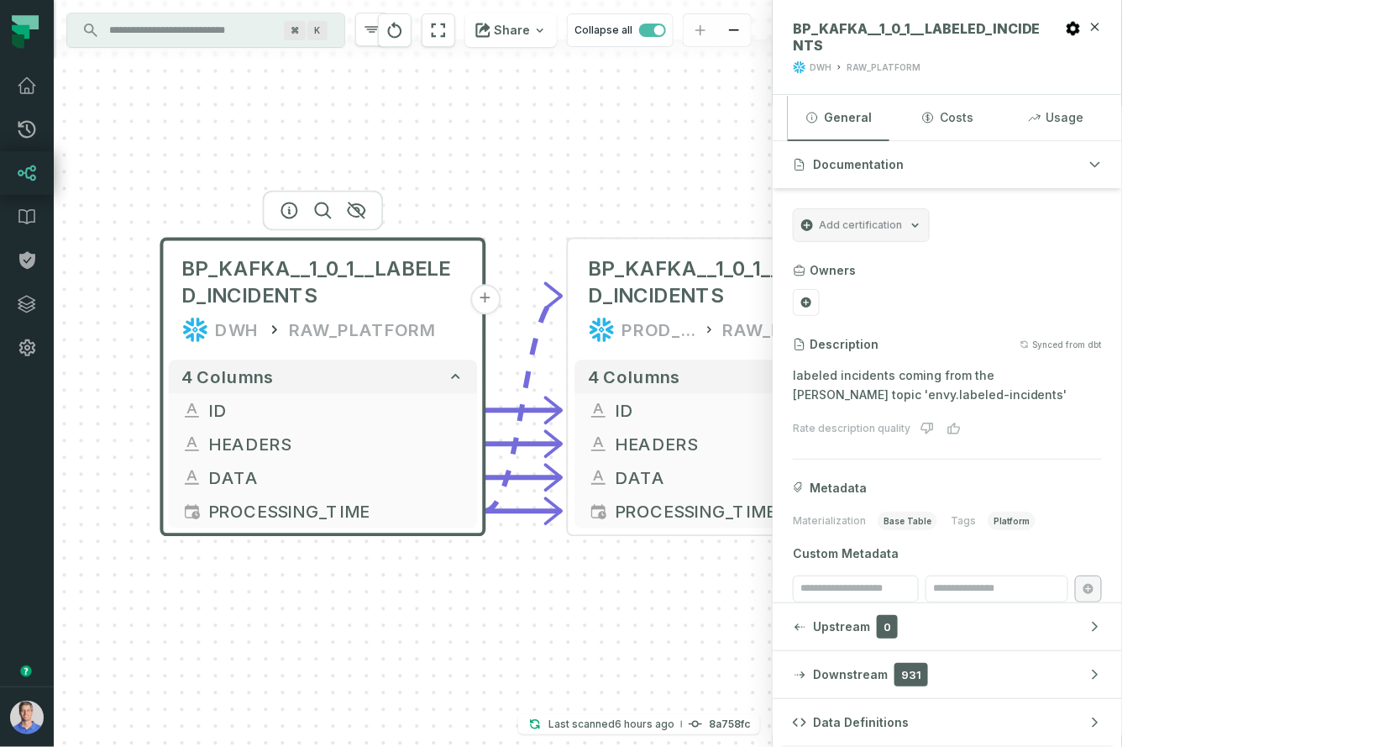
drag, startPoint x: 692, startPoint y: 180, endPoint x: 370, endPoint y: 182, distance: 321.7
click at [370, 182] on div "BP_KAFKA__1_0_1__LABELED_INCIDENTS DWH RAW_PLATFORM + 4 columns ID + HEADERS + …" at bounding box center [413, 373] width 719 height 747
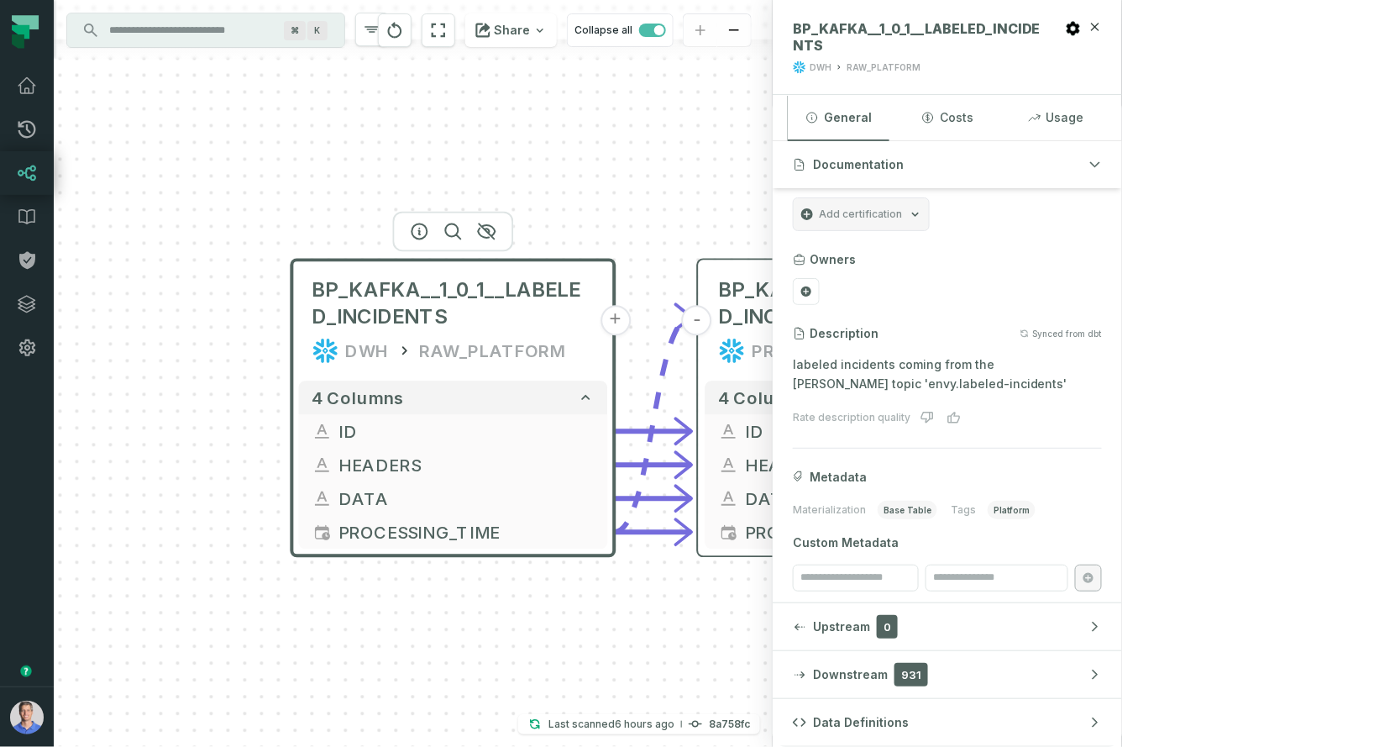
scroll to position [17, 0]
